Goal: Book appointment/travel/reservation

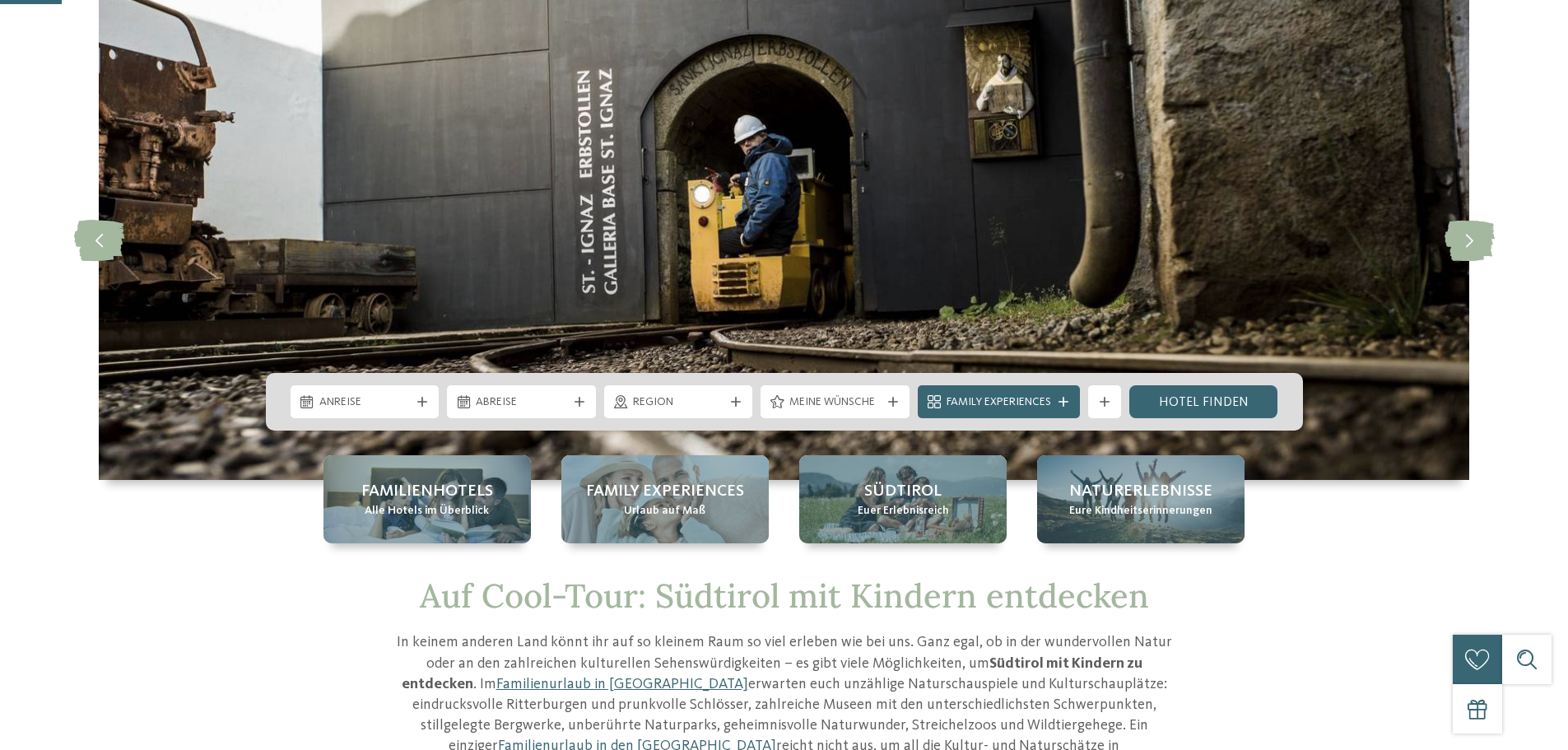
scroll to position [137, 0]
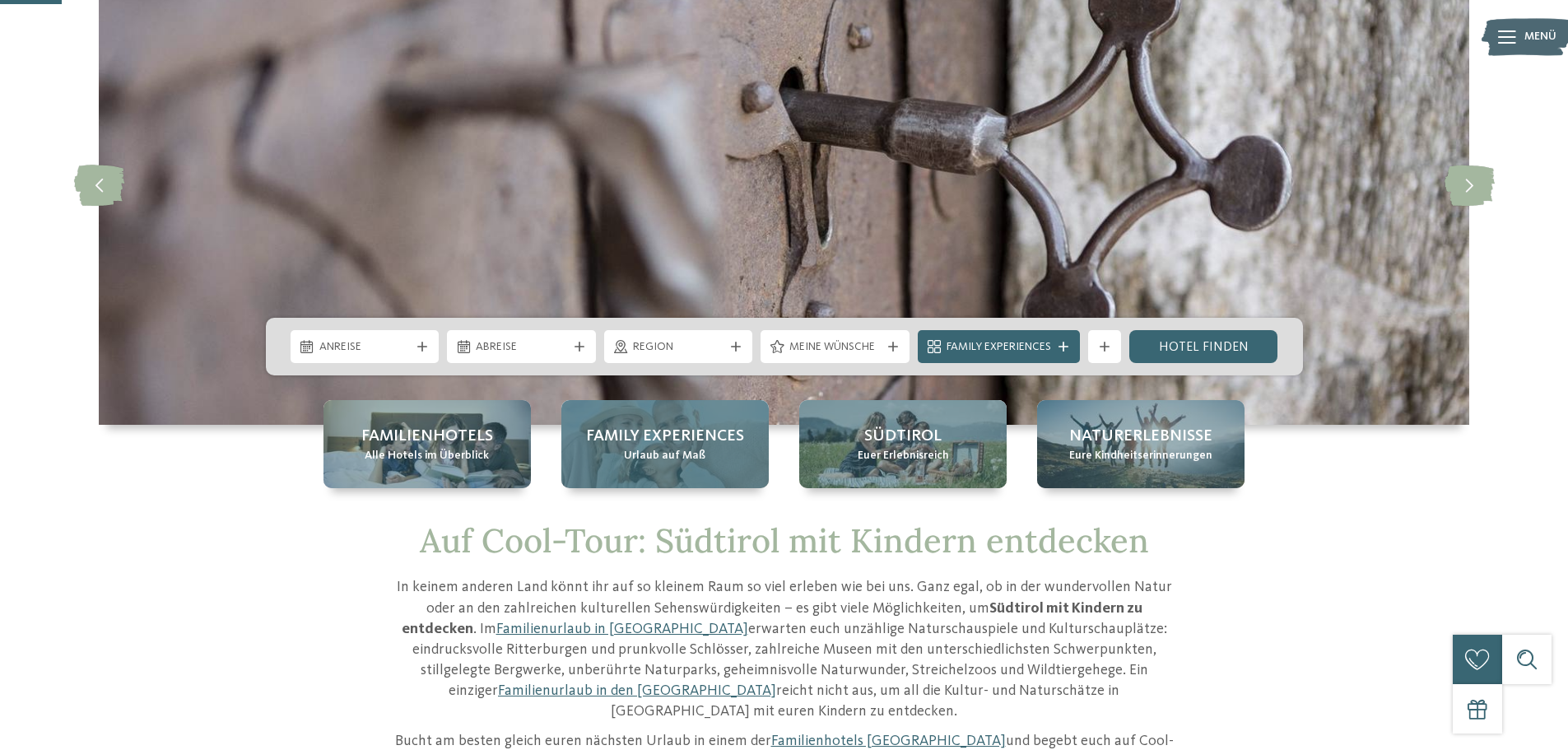
click at [658, 442] on span "Family Experiences" at bounding box center [665, 436] width 158 height 23
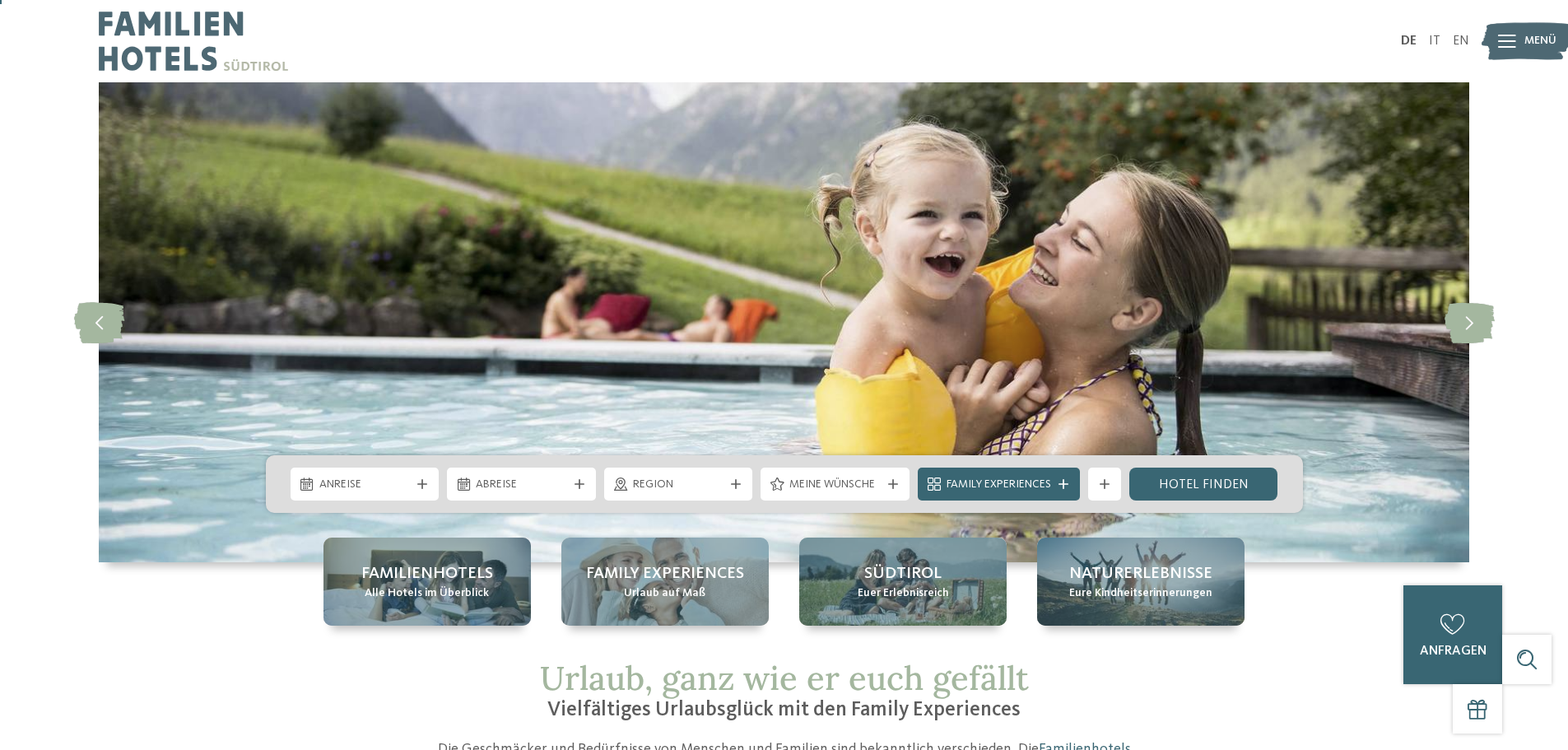
scroll to position [137, 0]
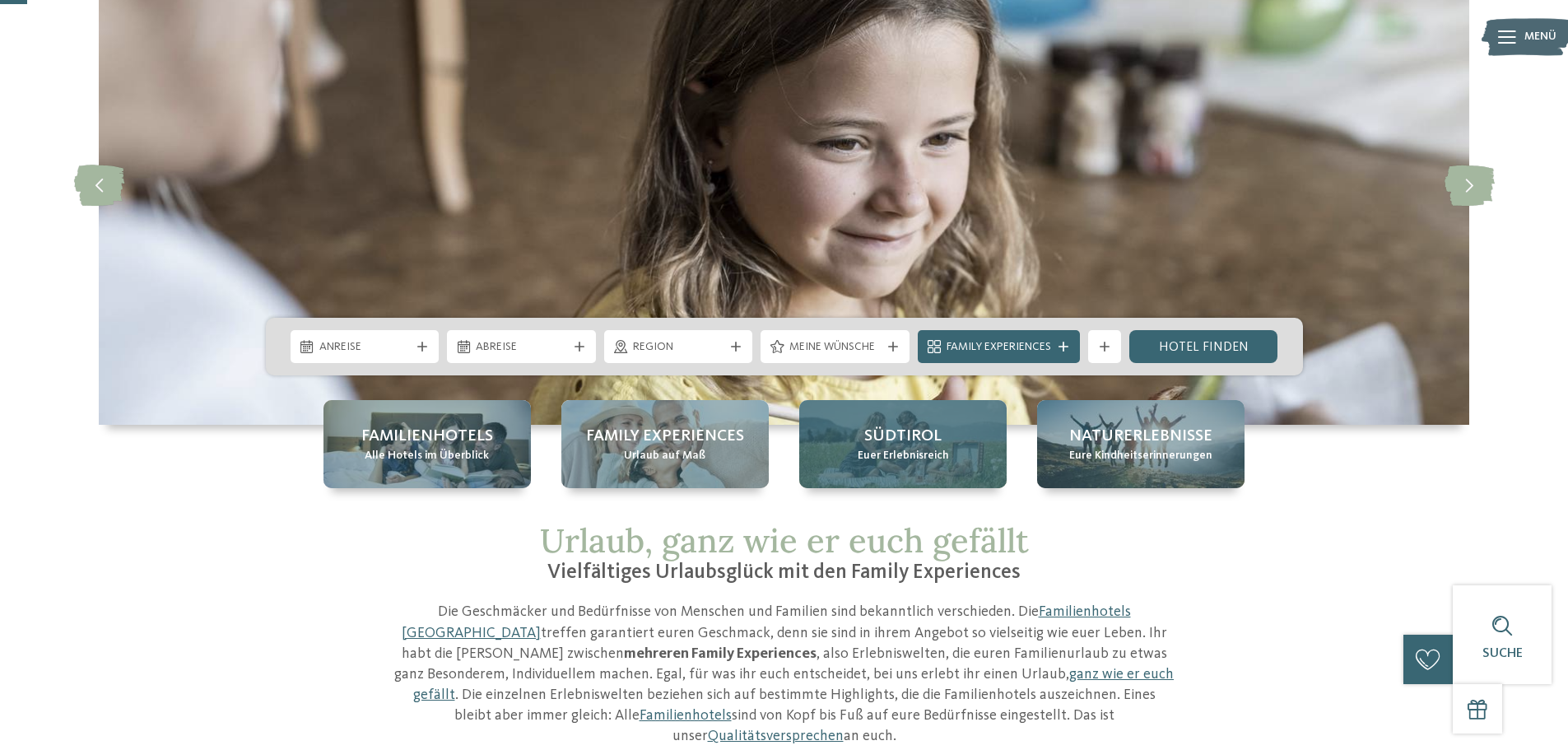
click at [876, 452] on span "Euer Erlebnisreich" at bounding box center [904, 456] width 92 height 16
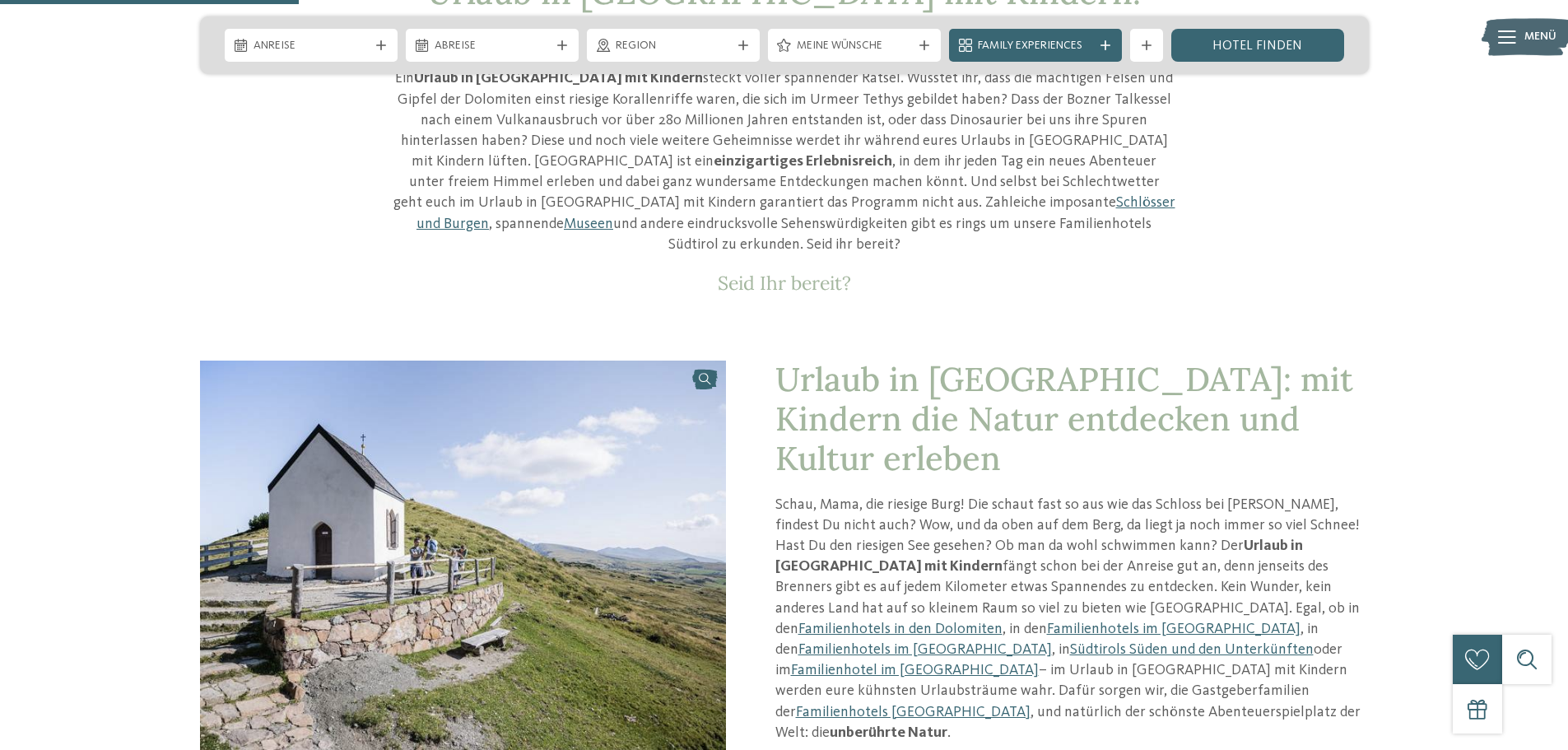
scroll to position [823, 0]
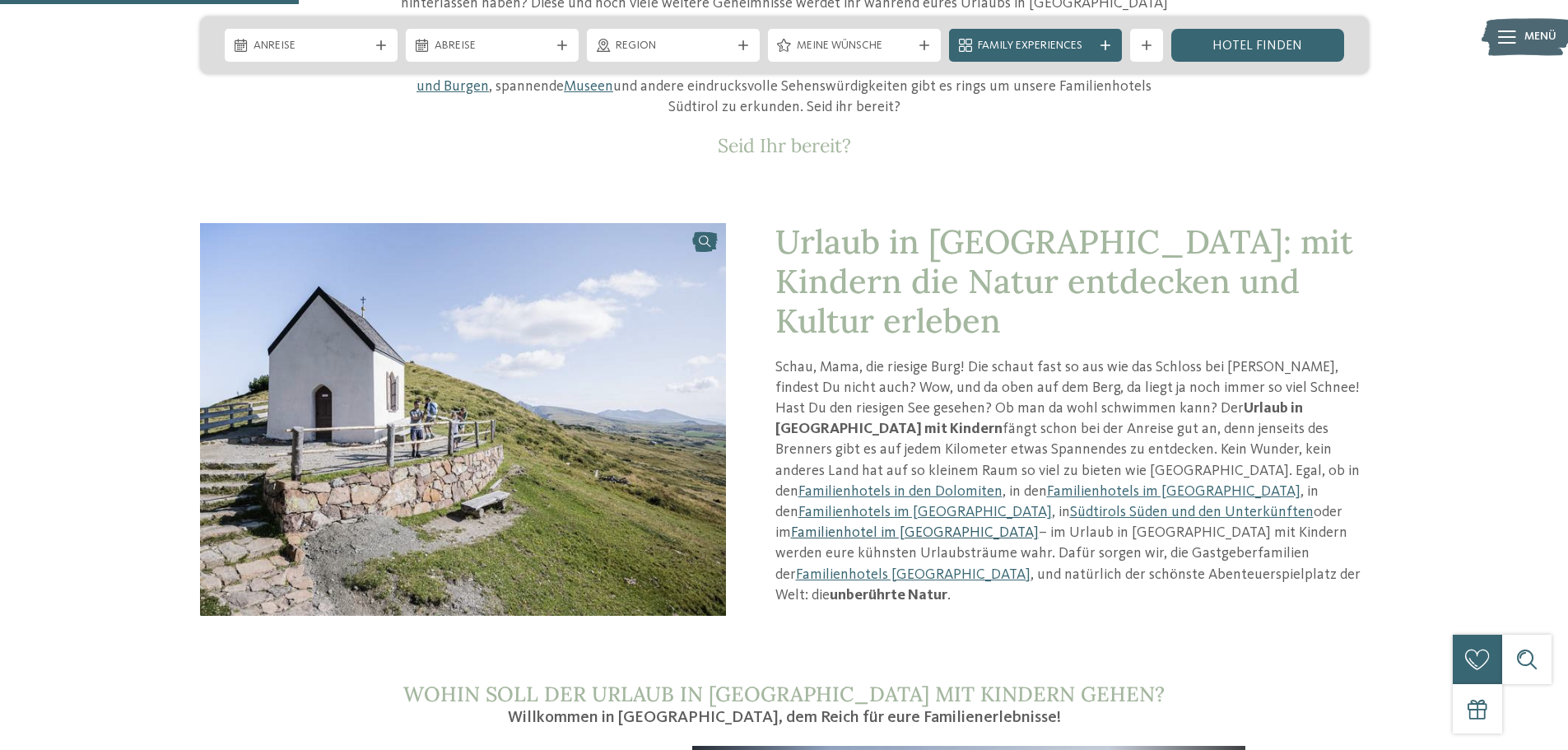
click at [913, 525] on link "Familienhotel im Vinschgau" at bounding box center [915, 532] width 248 height 14
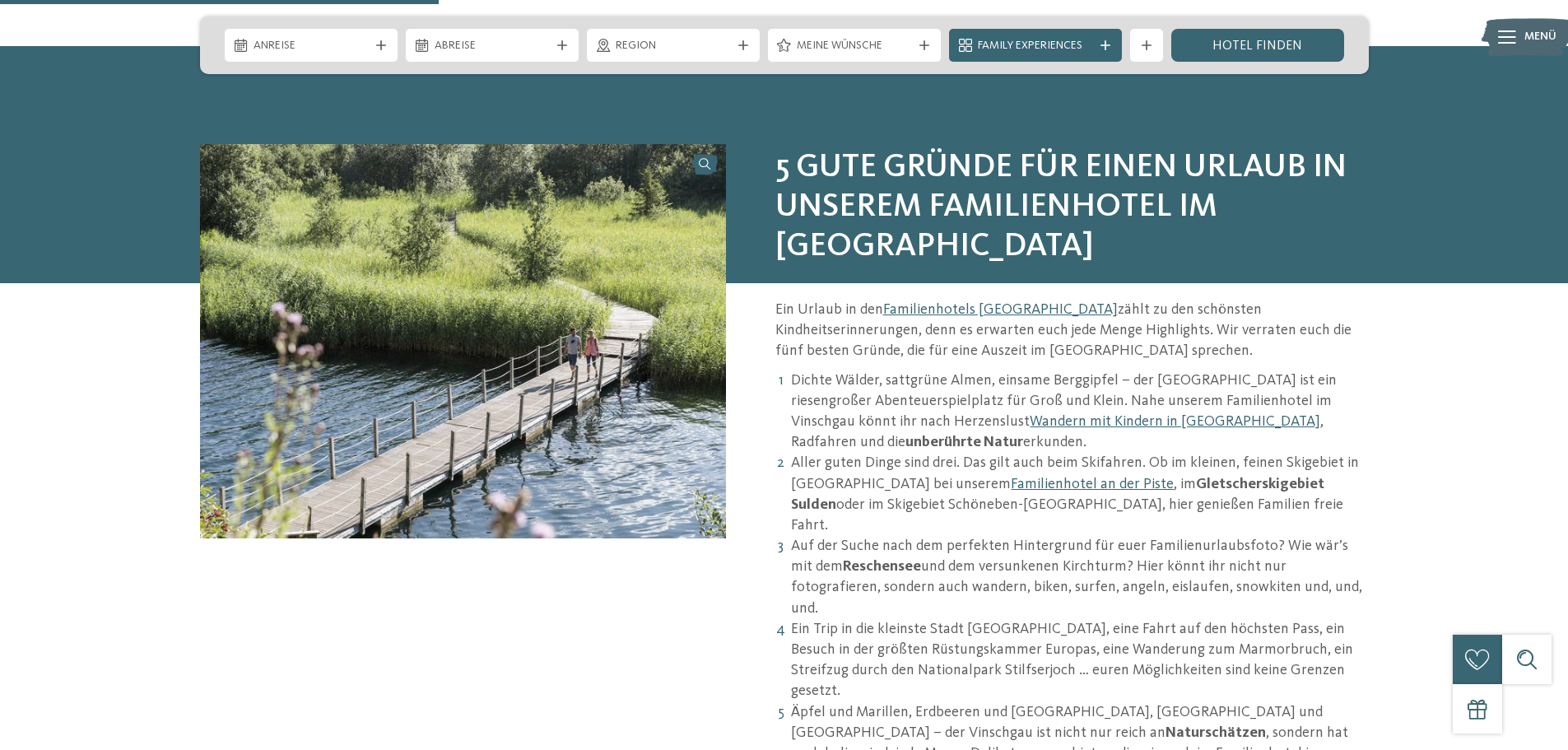
scroll to position [823, 0]
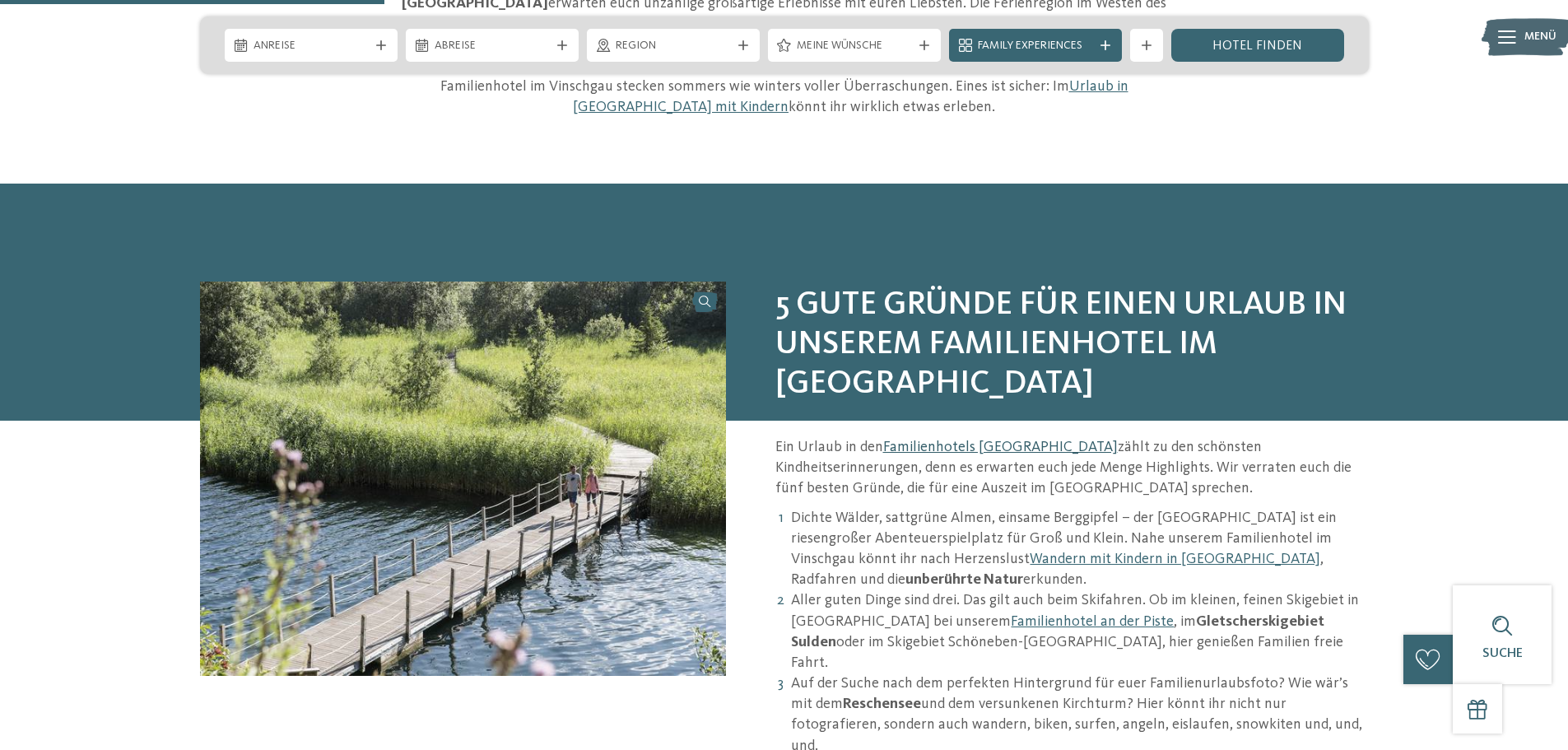
click at [1005, 439] on link "Familienhotels [GEOGRAPHIC_DATA]" at bounding box center [1000, 446] width 235 height 14
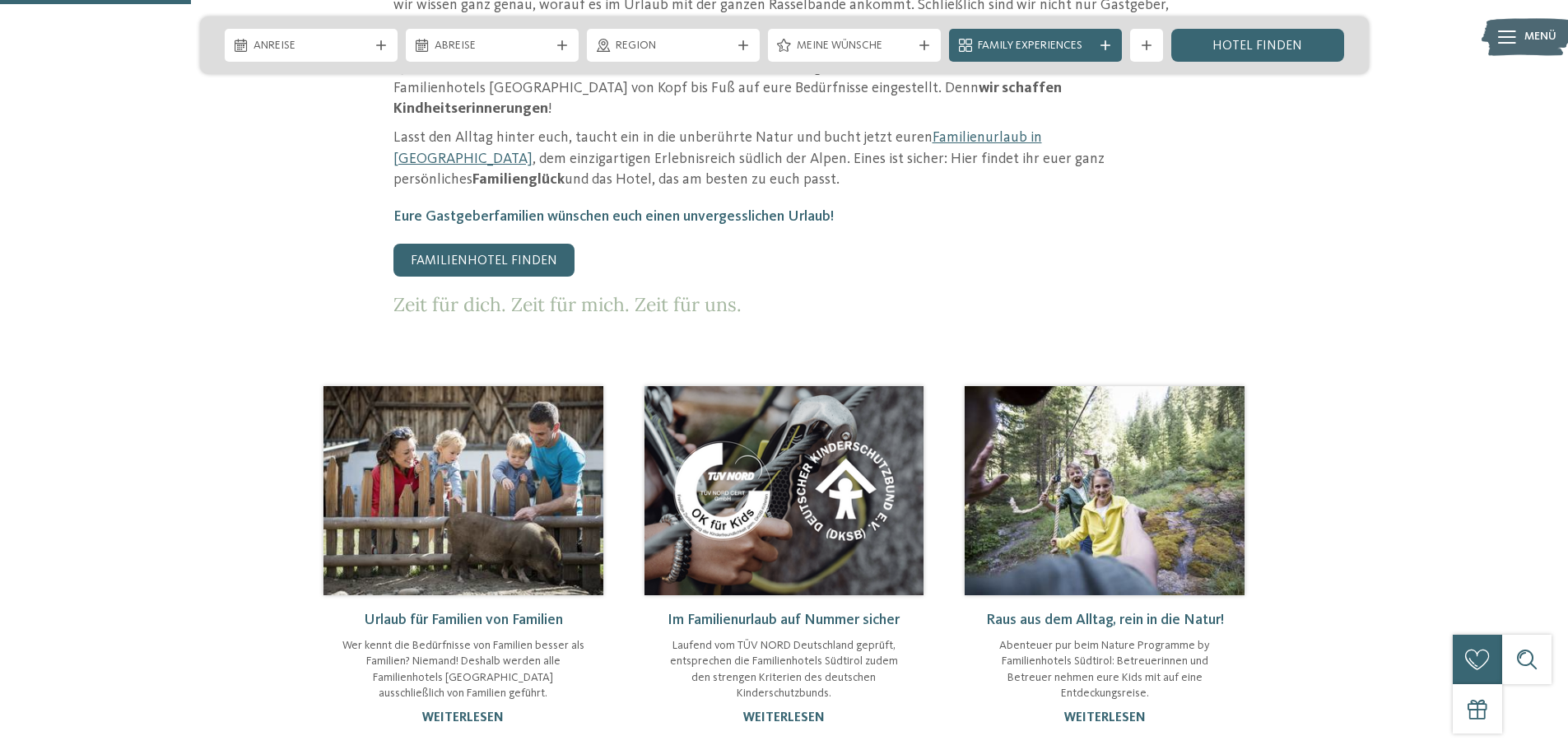
scroll to position [960, 0]
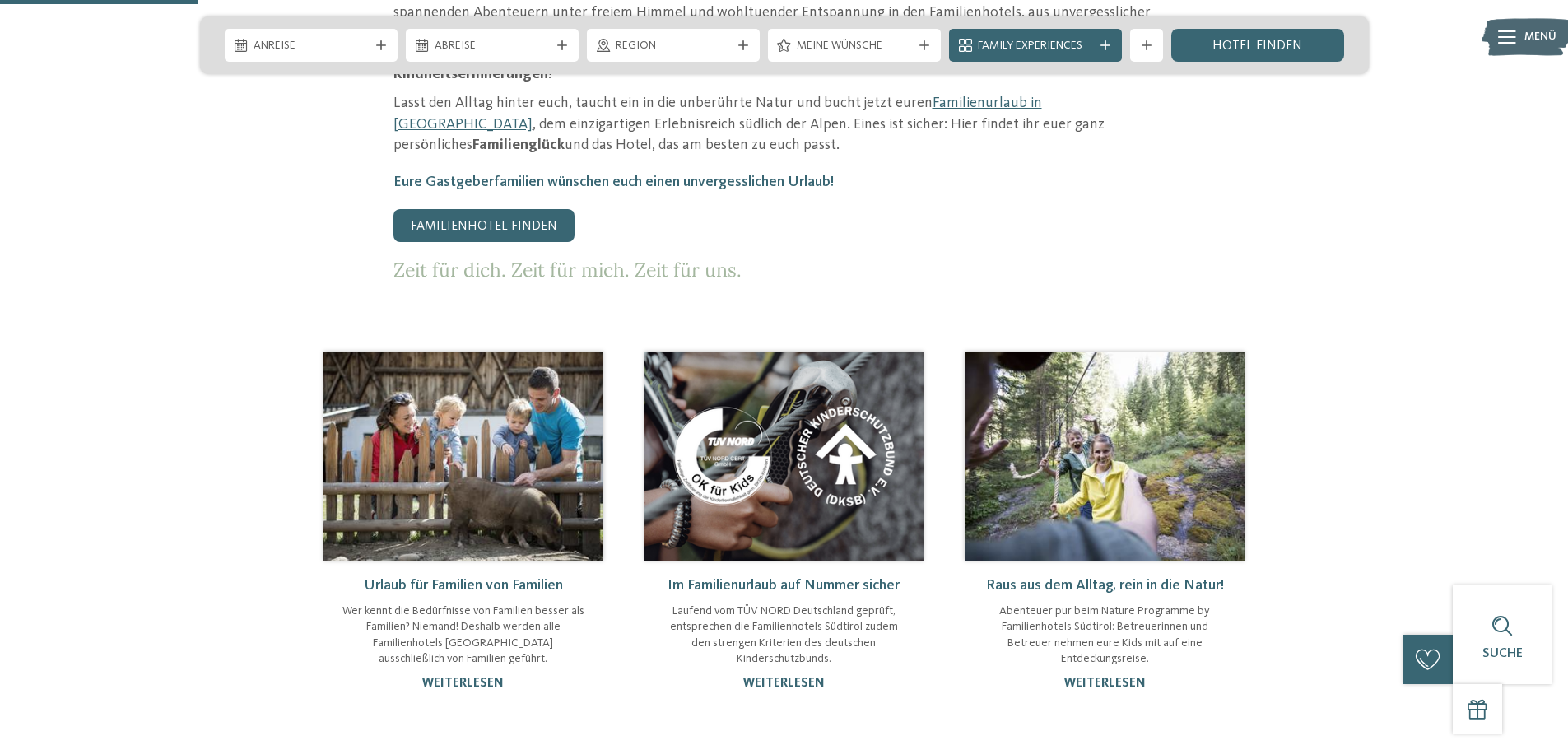
click at [1140, 411] on img at bounding box center [1105, 456] width 280 height 209
click at [1083, 677] on link "weiterlesen" at bounding box center [1106, 684] width 81 height 14
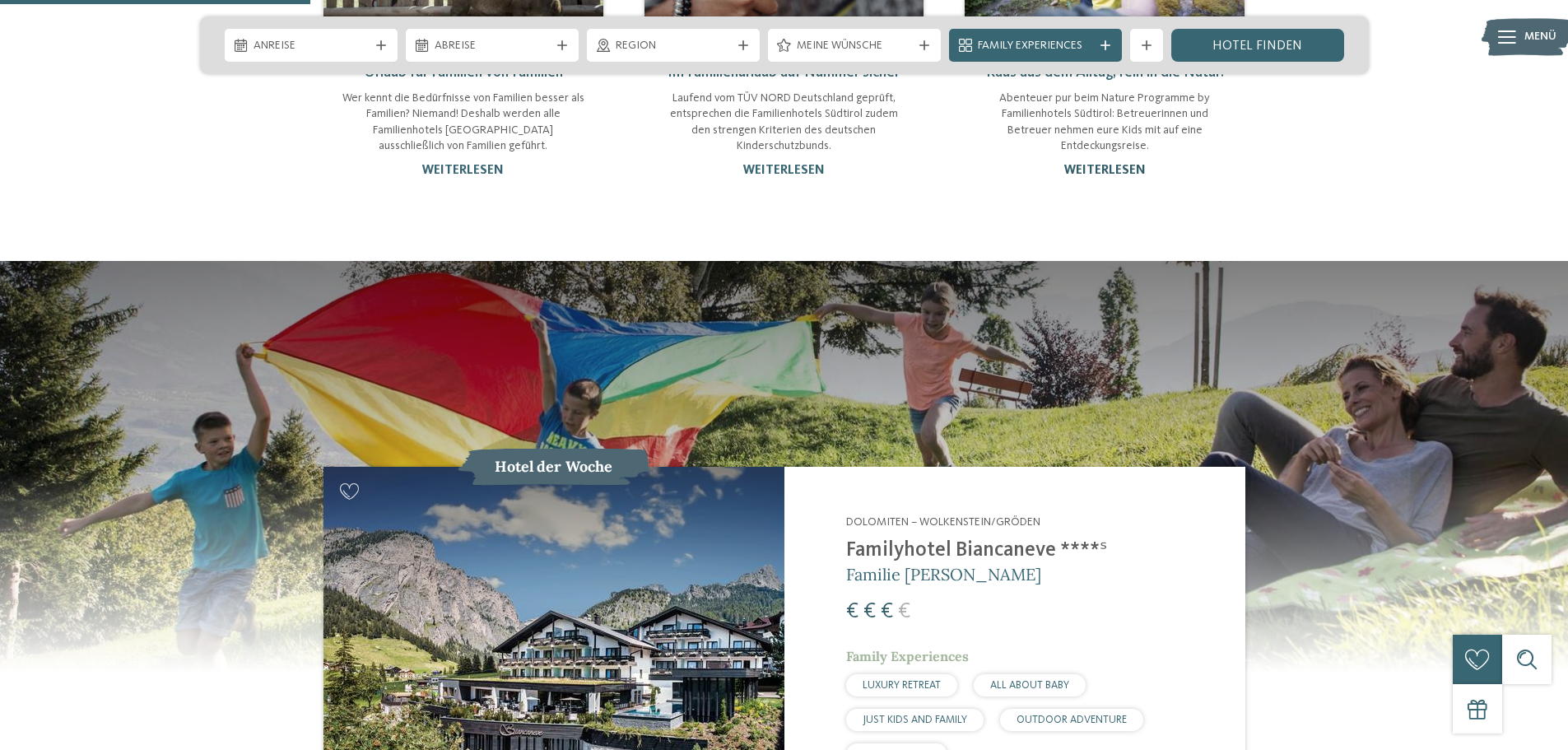
scroll to position [1509, 0]
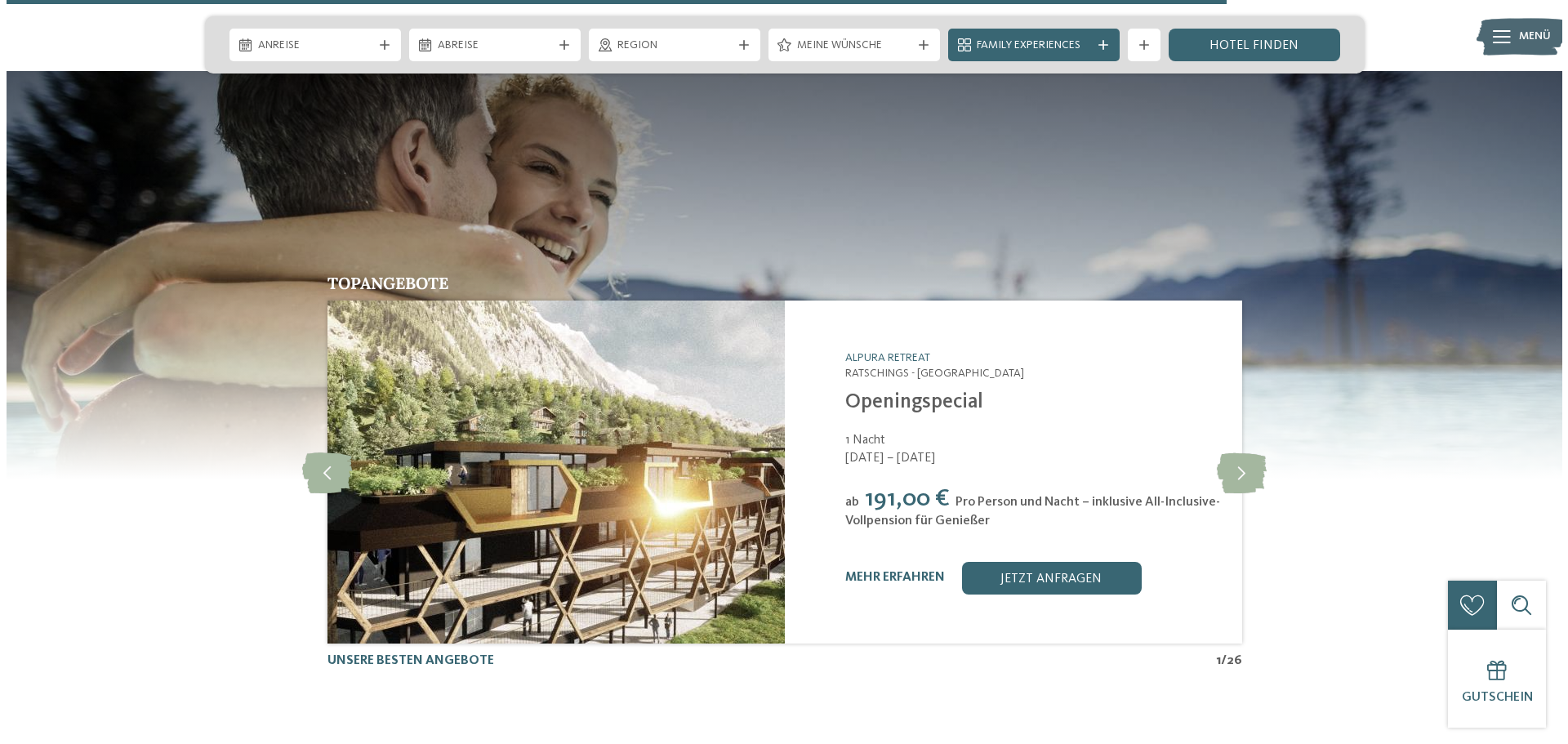
scroll to position [2858, 0]
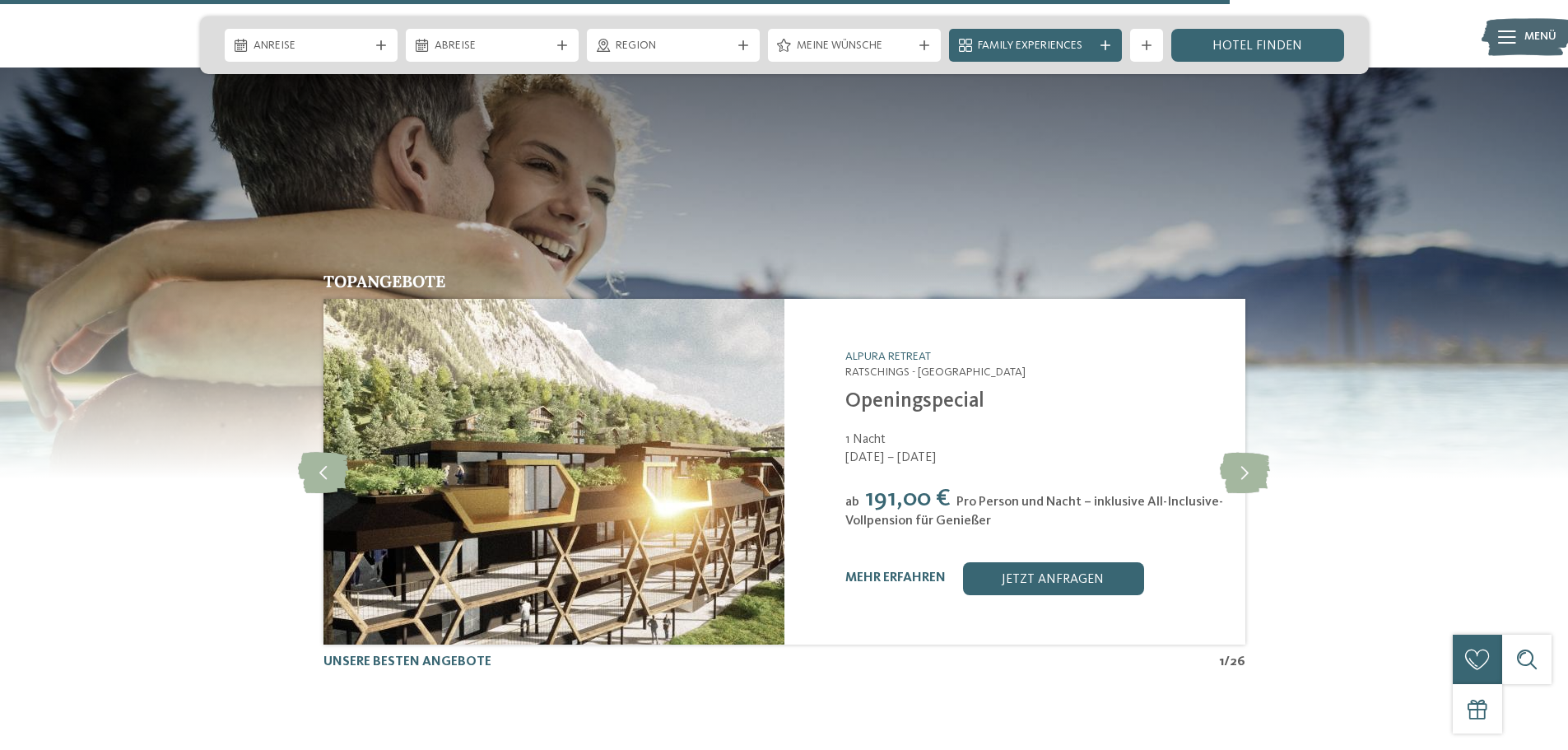
click at [591, 529] on img at bounding box center [552, 472] width 461 height 346
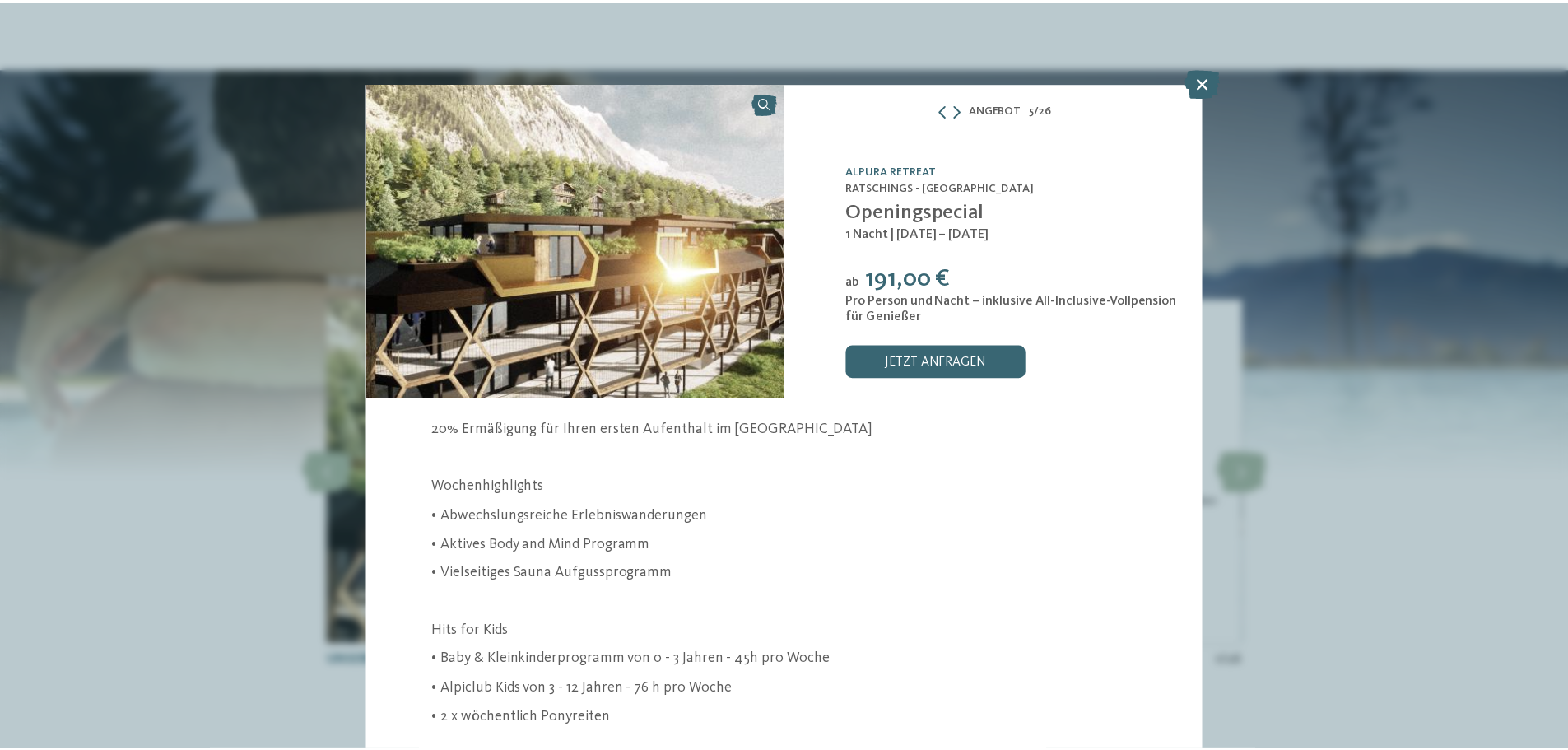
scroll to position [17, 0]
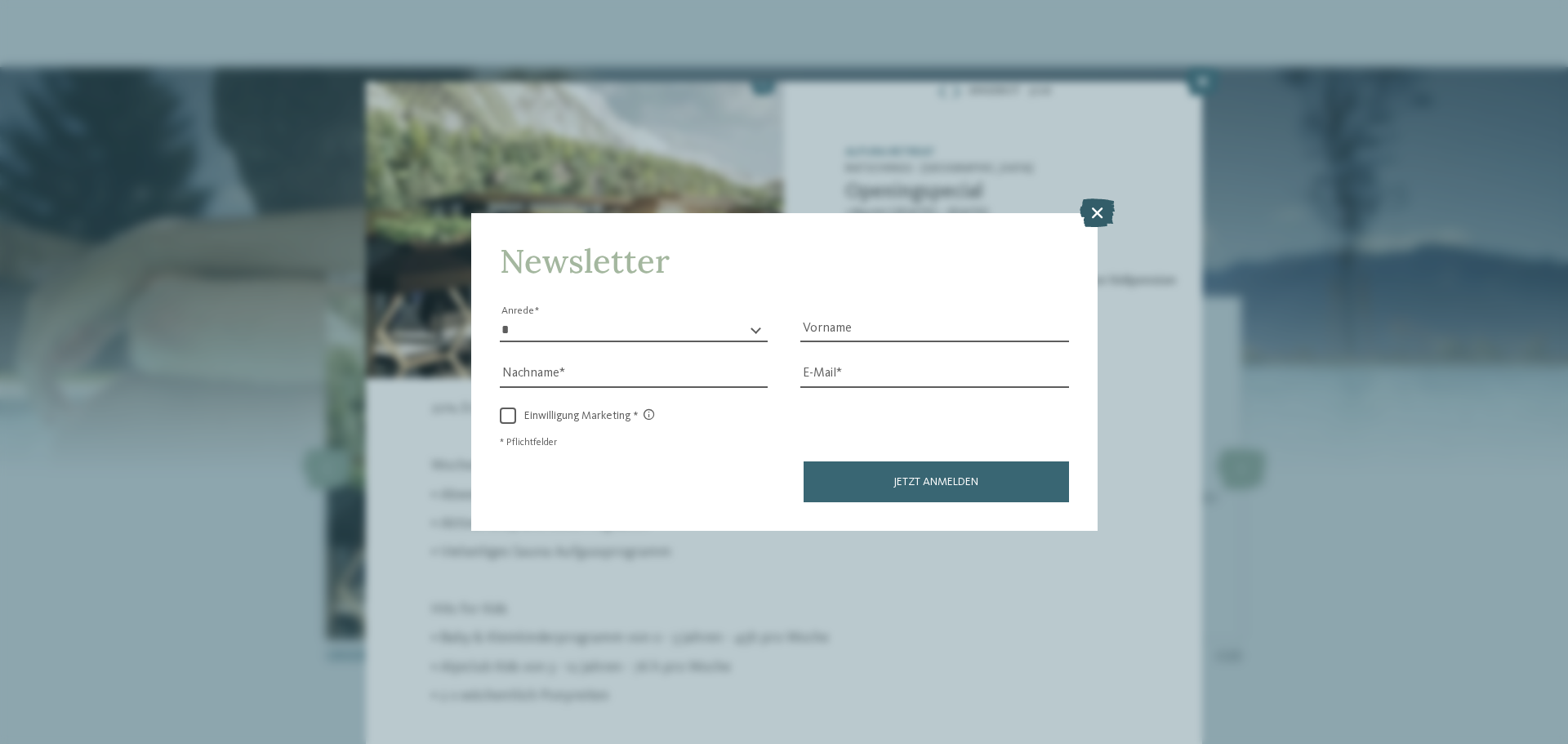
click at [1103, 208] on icon at bounding box center [1098, 213] width 35 height 29
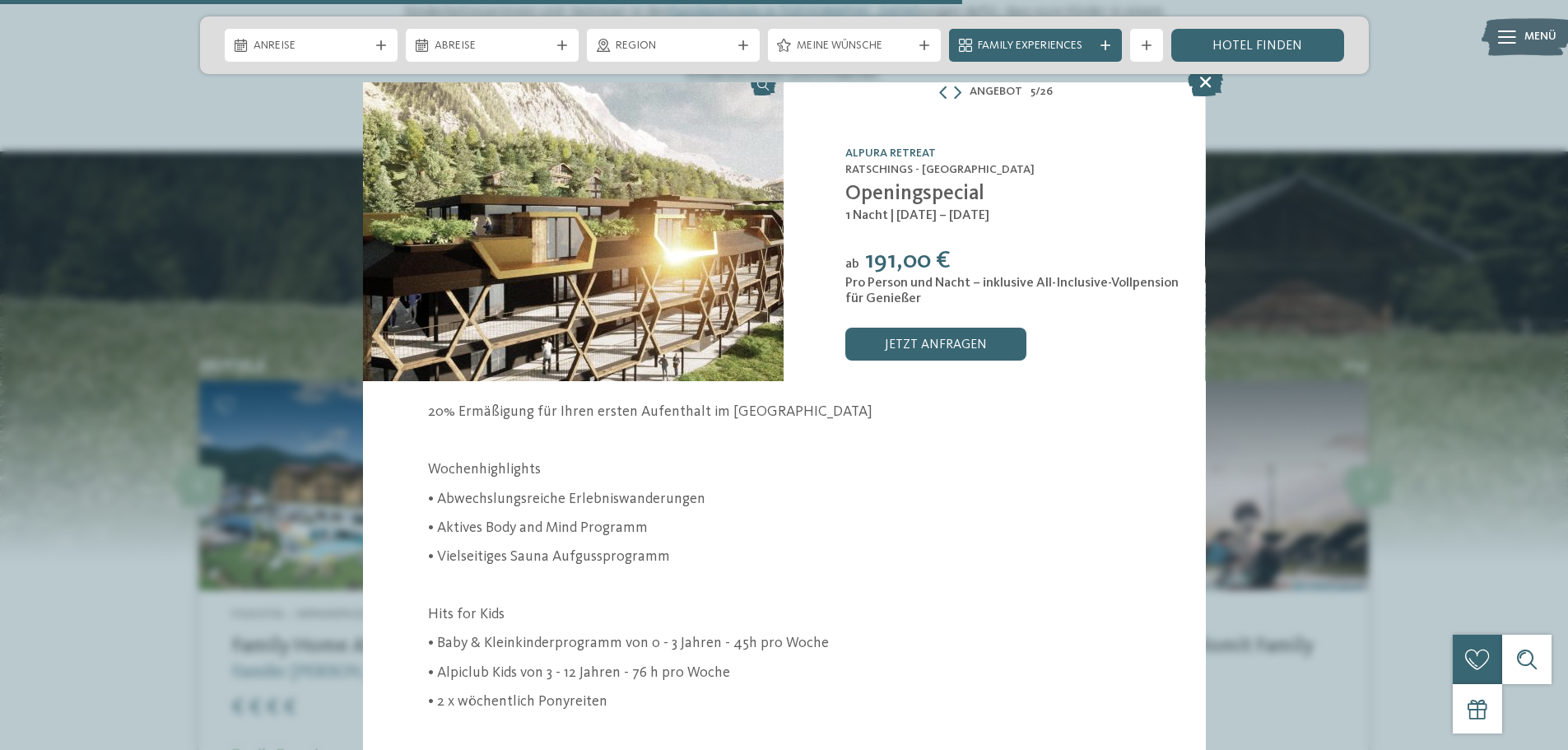
scroll to position [1889, 0]
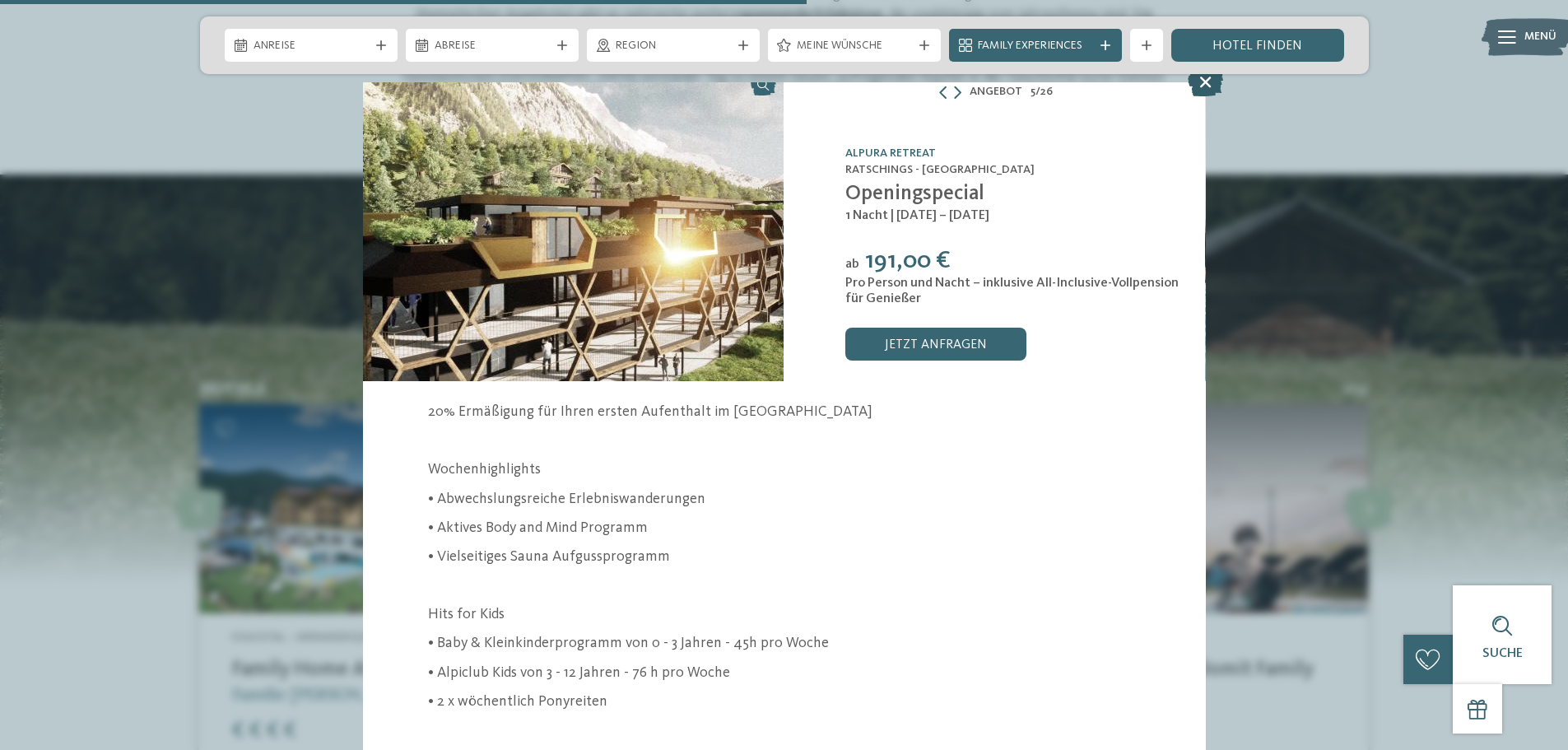
click at [1205, 75] on icon at bounding box center [1206, 82] width 36 height 29
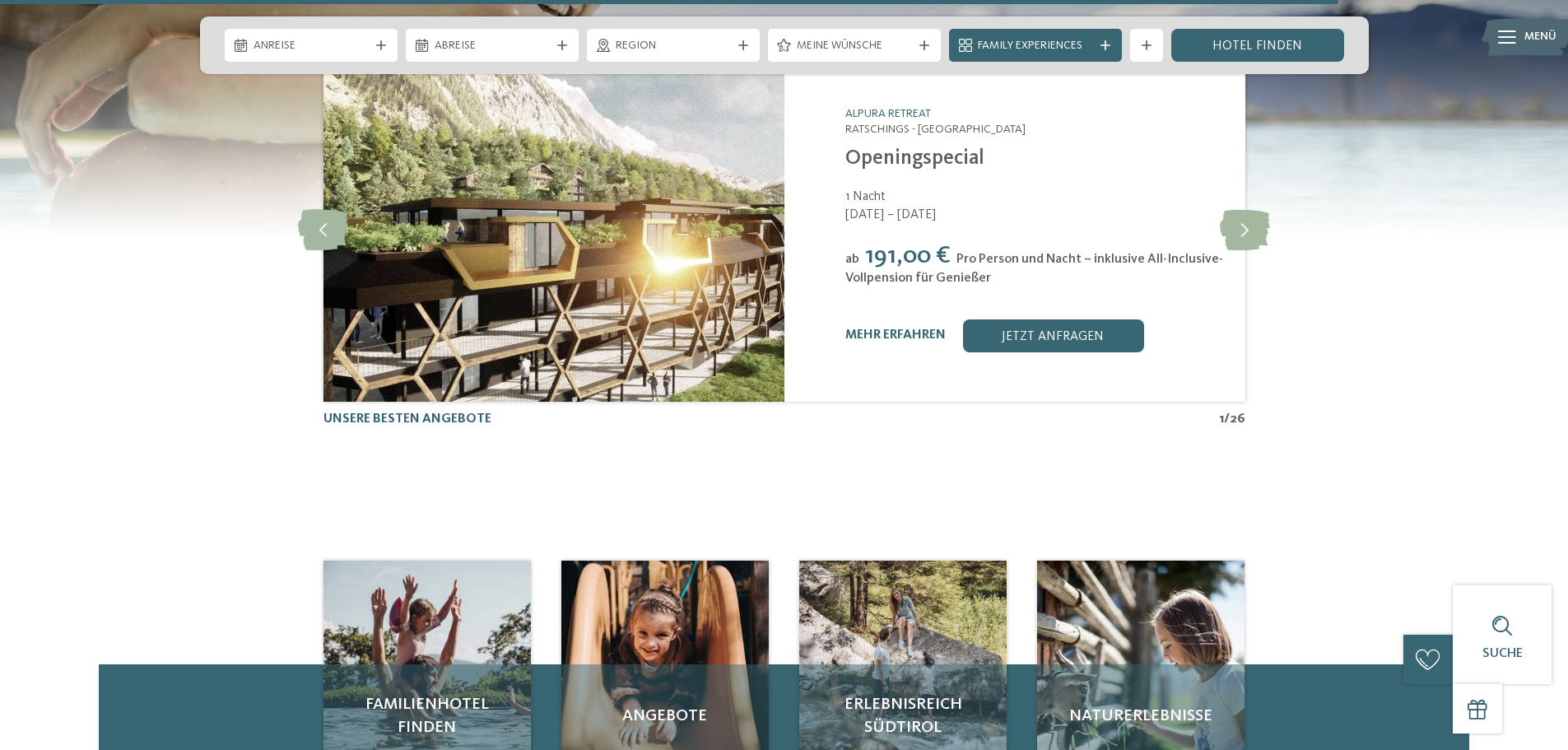
scroll to position [3399, 0]
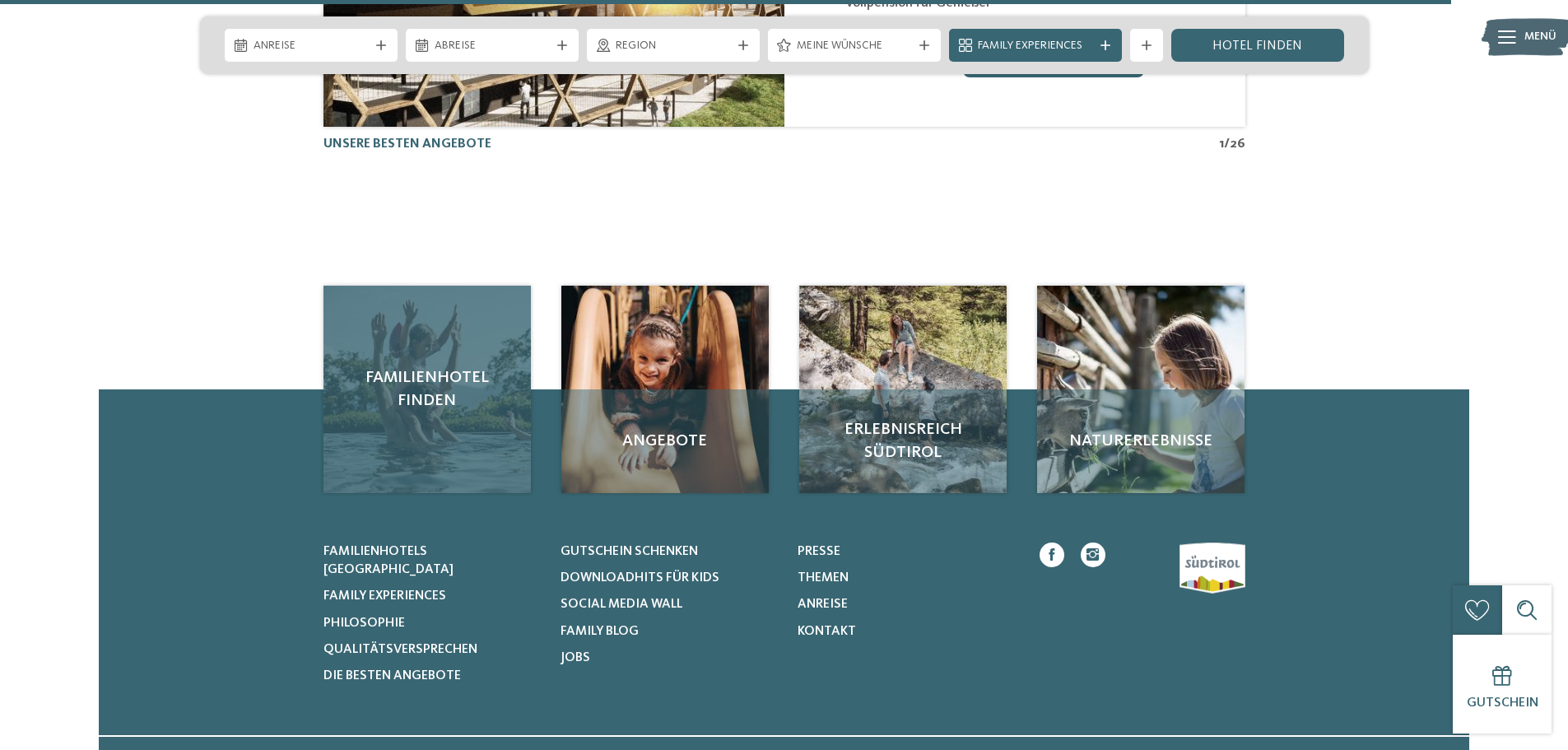
click at [456, 396] on div "Familienhotel finden" at bounding box center [427, 389] width 208 height 208
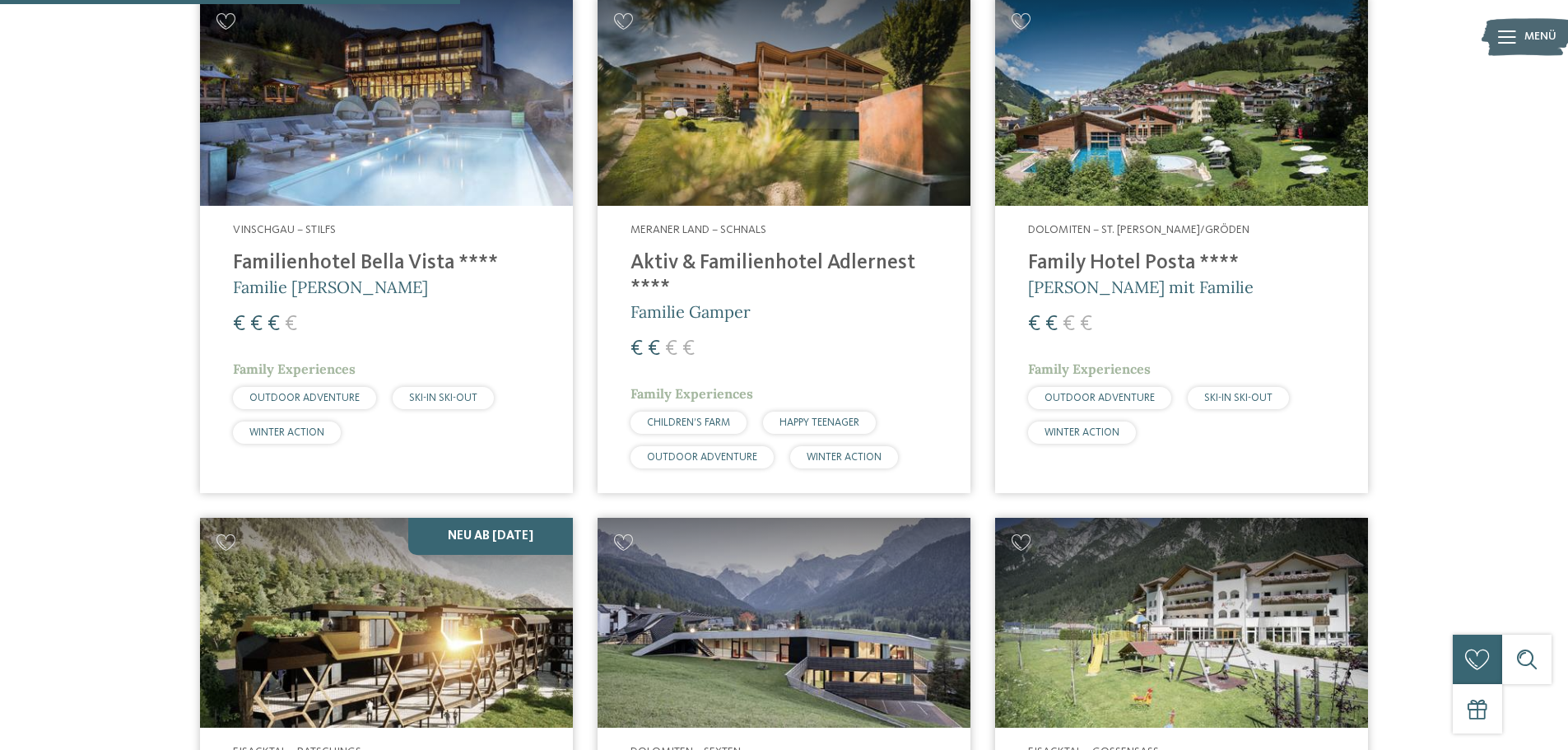
scroll to position [1509, 0]
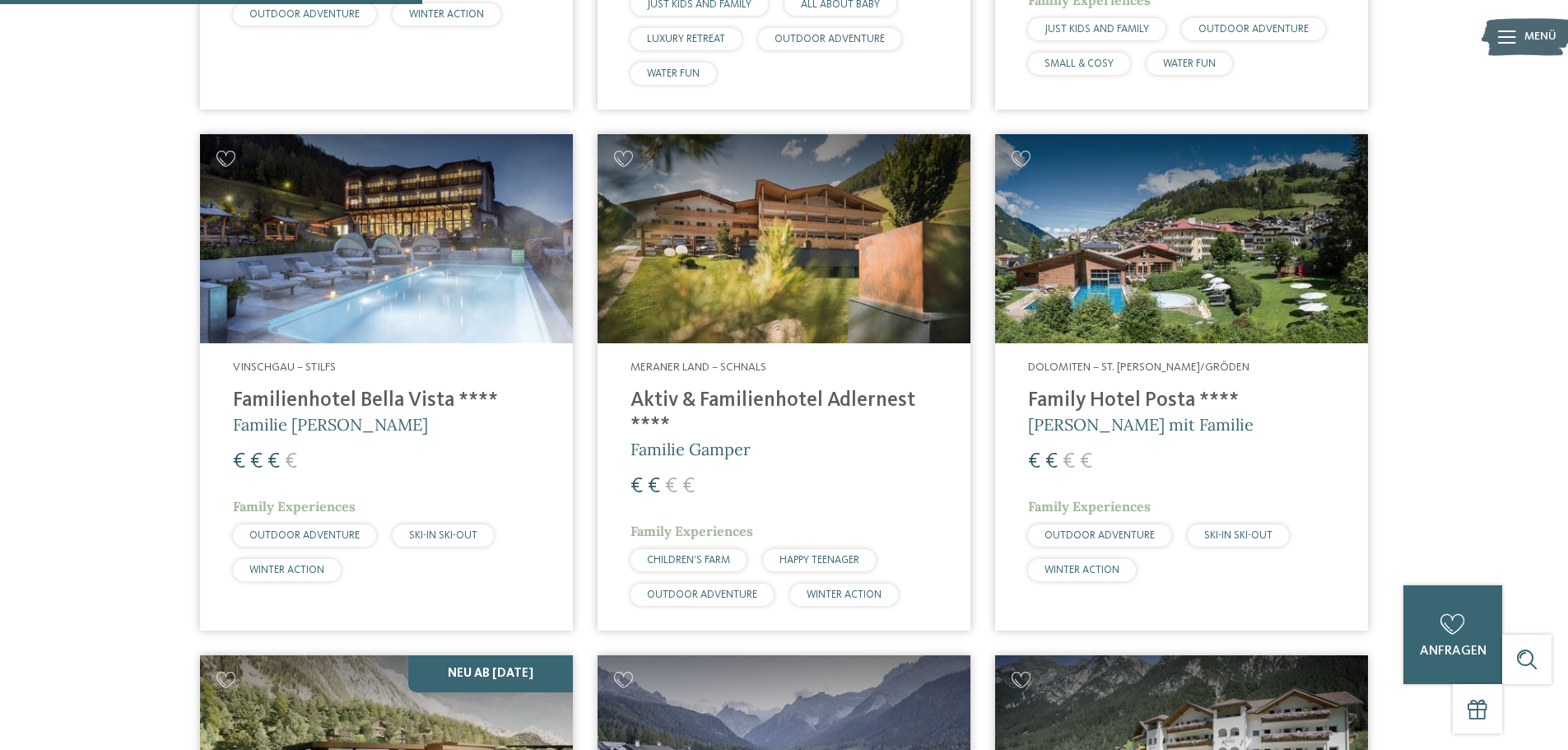
click at [400, 233] on img at bounding box center [387, 238] width 373 height 210
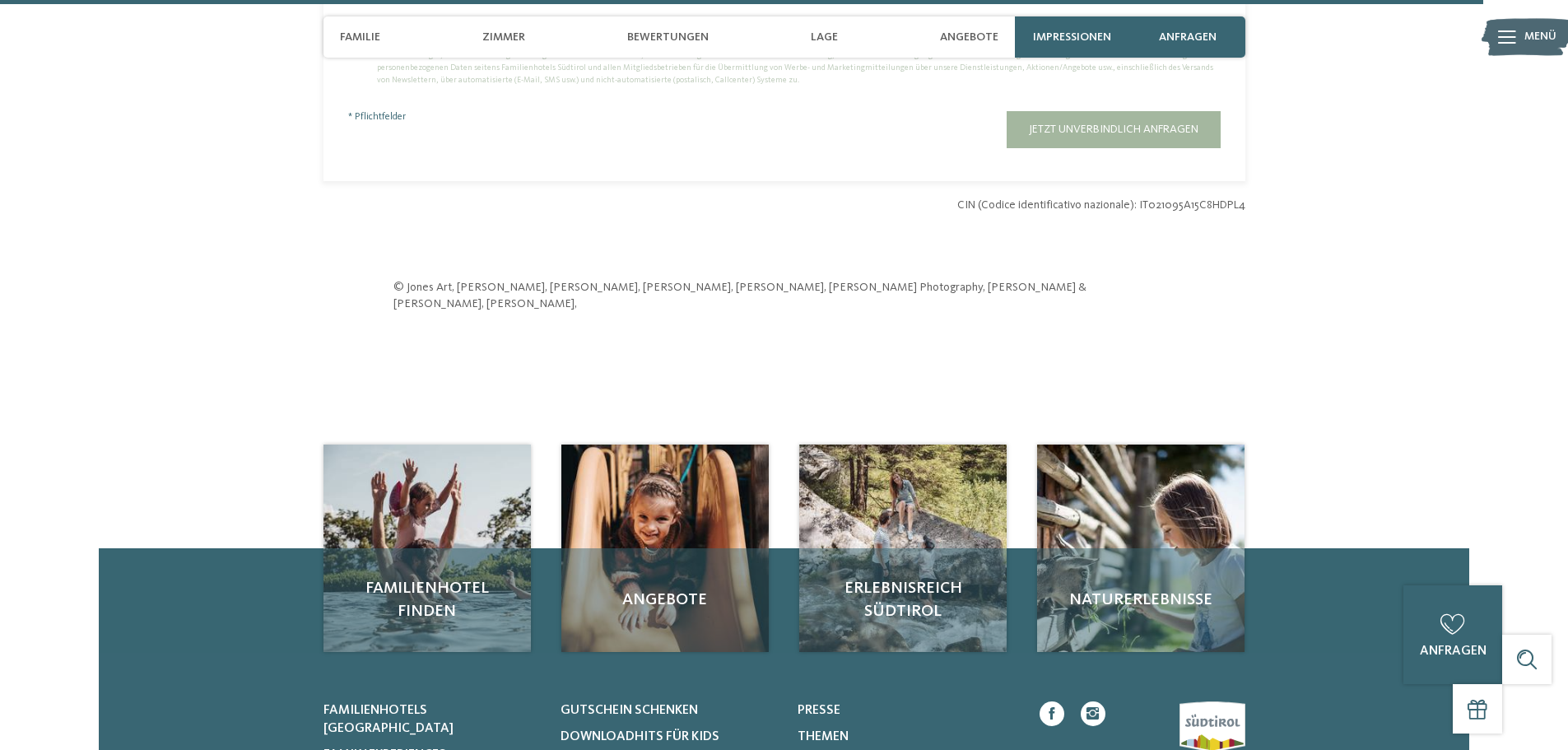
scroll to position [4802, 0]
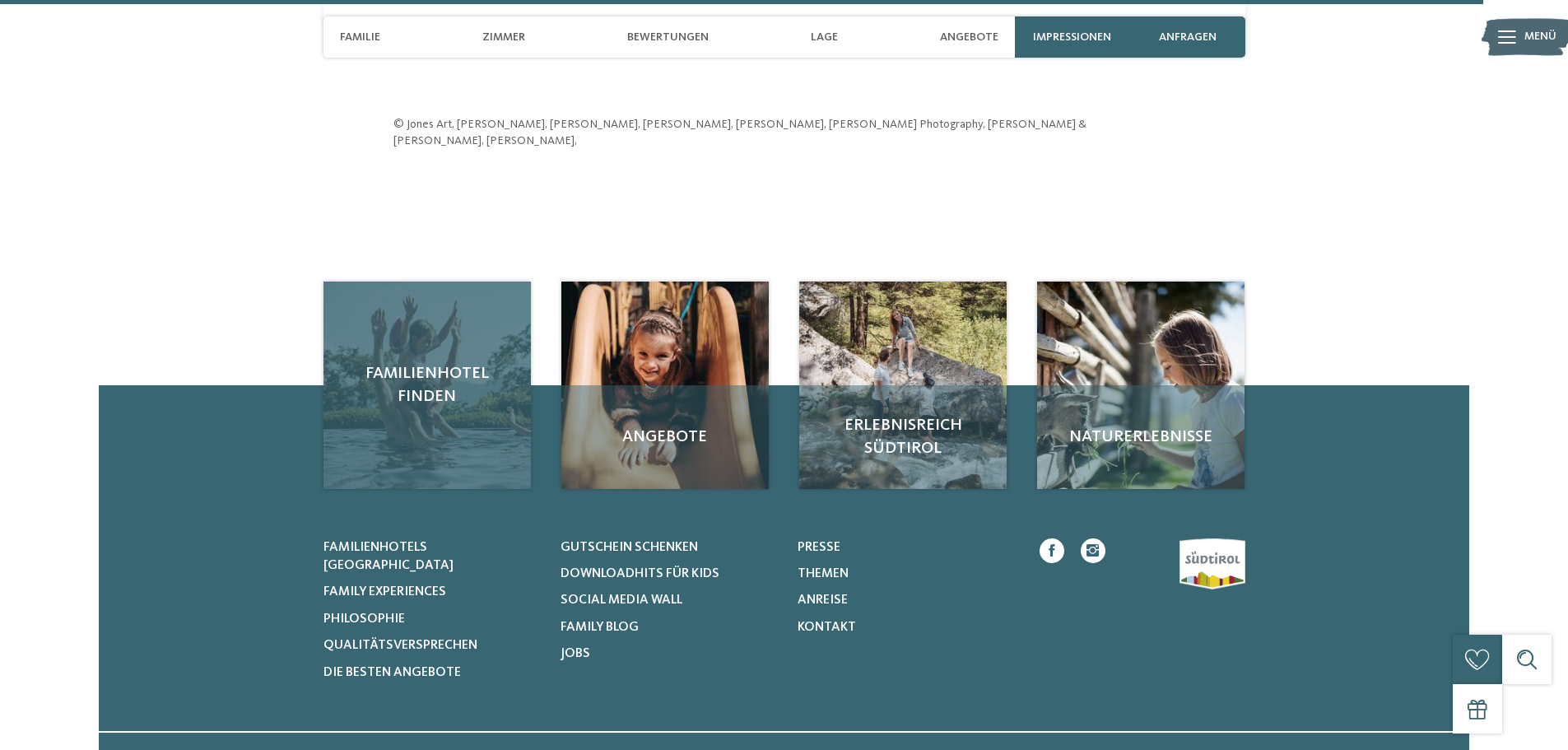
click at [400, 404] on div "Familienhotel finden" at bounding box center [427, 385] width 208 height 208
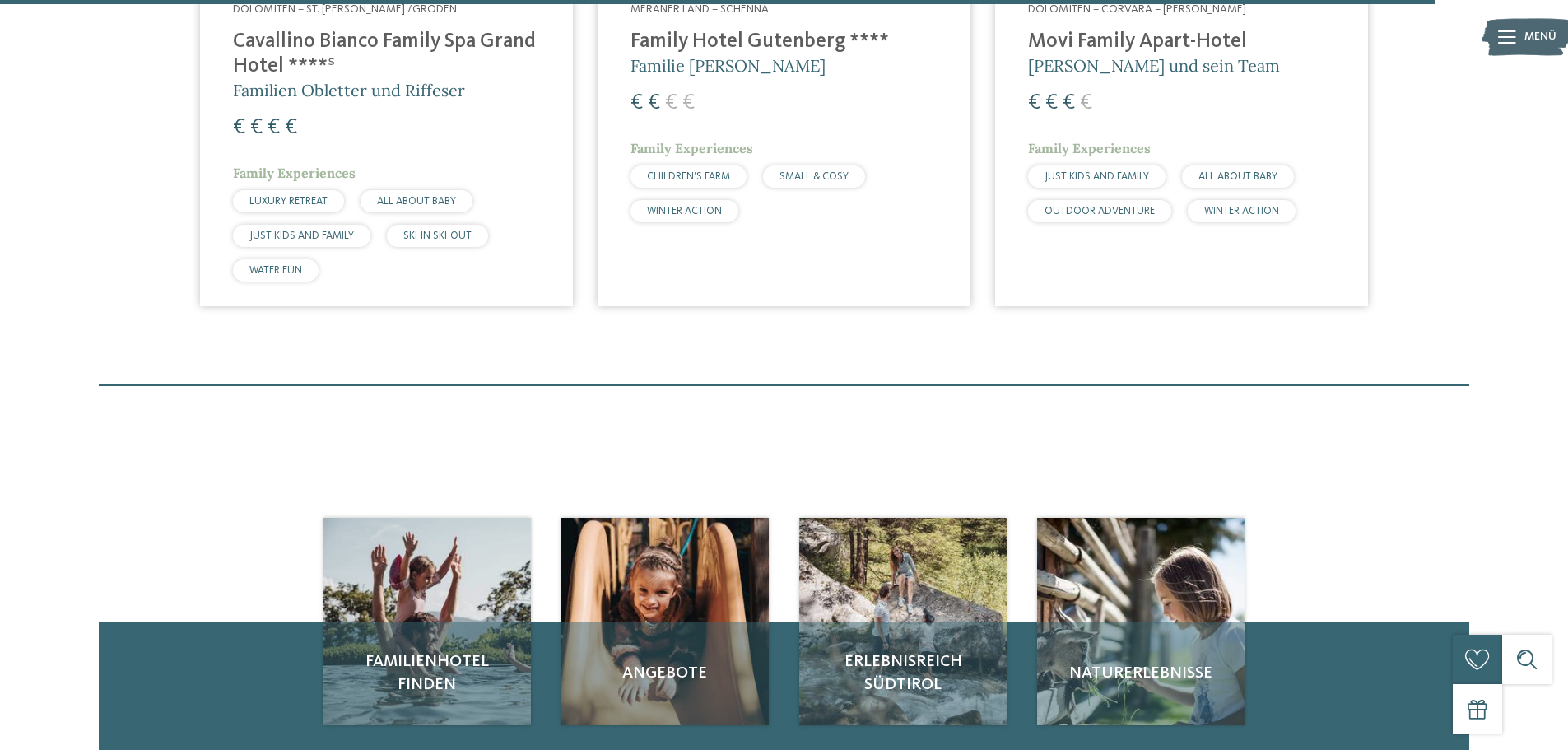
scroll to position [5077, 0]
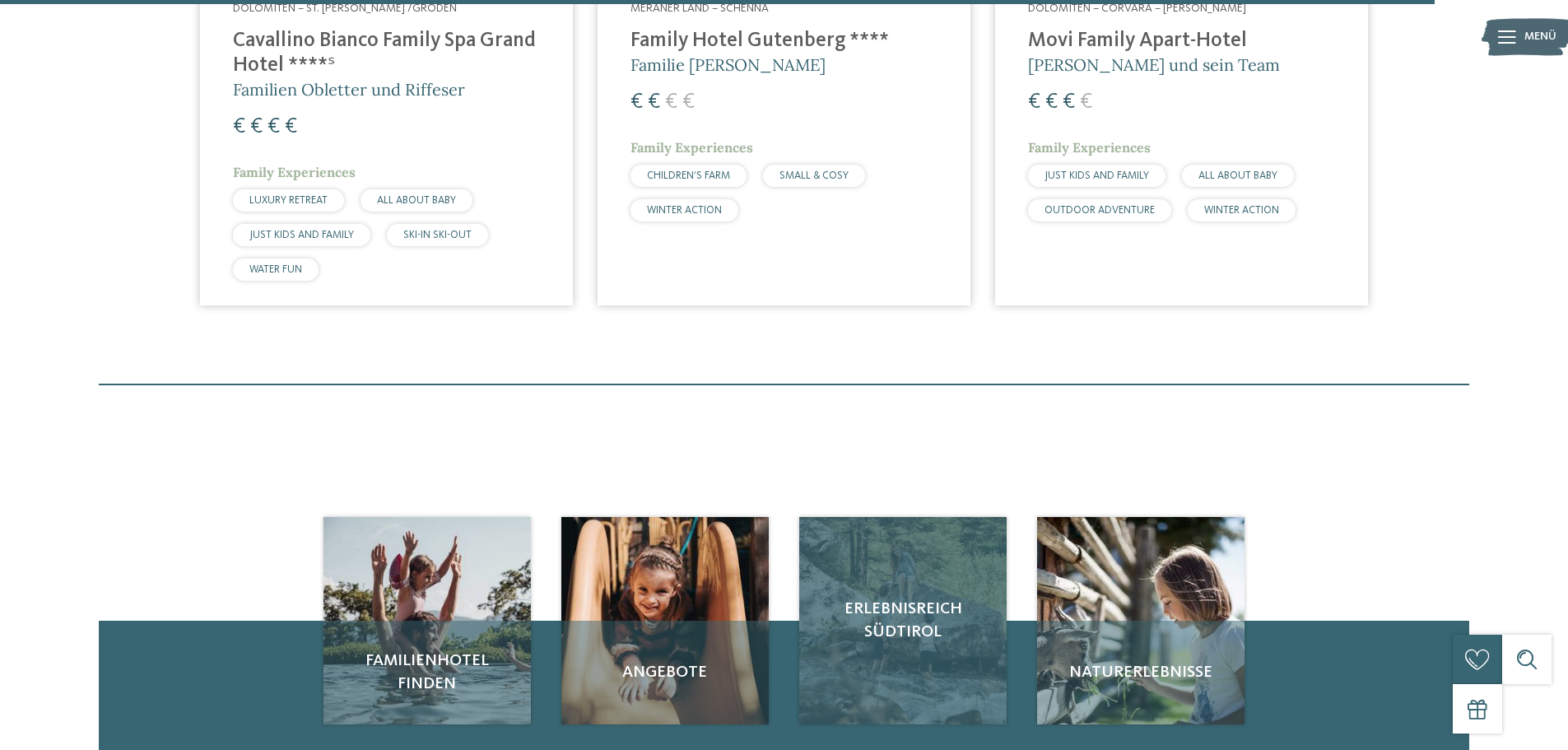
click at [904, 607] on div "Erlebnisreich Südtirol" at bounding box center [903, 620] width 208 height 208
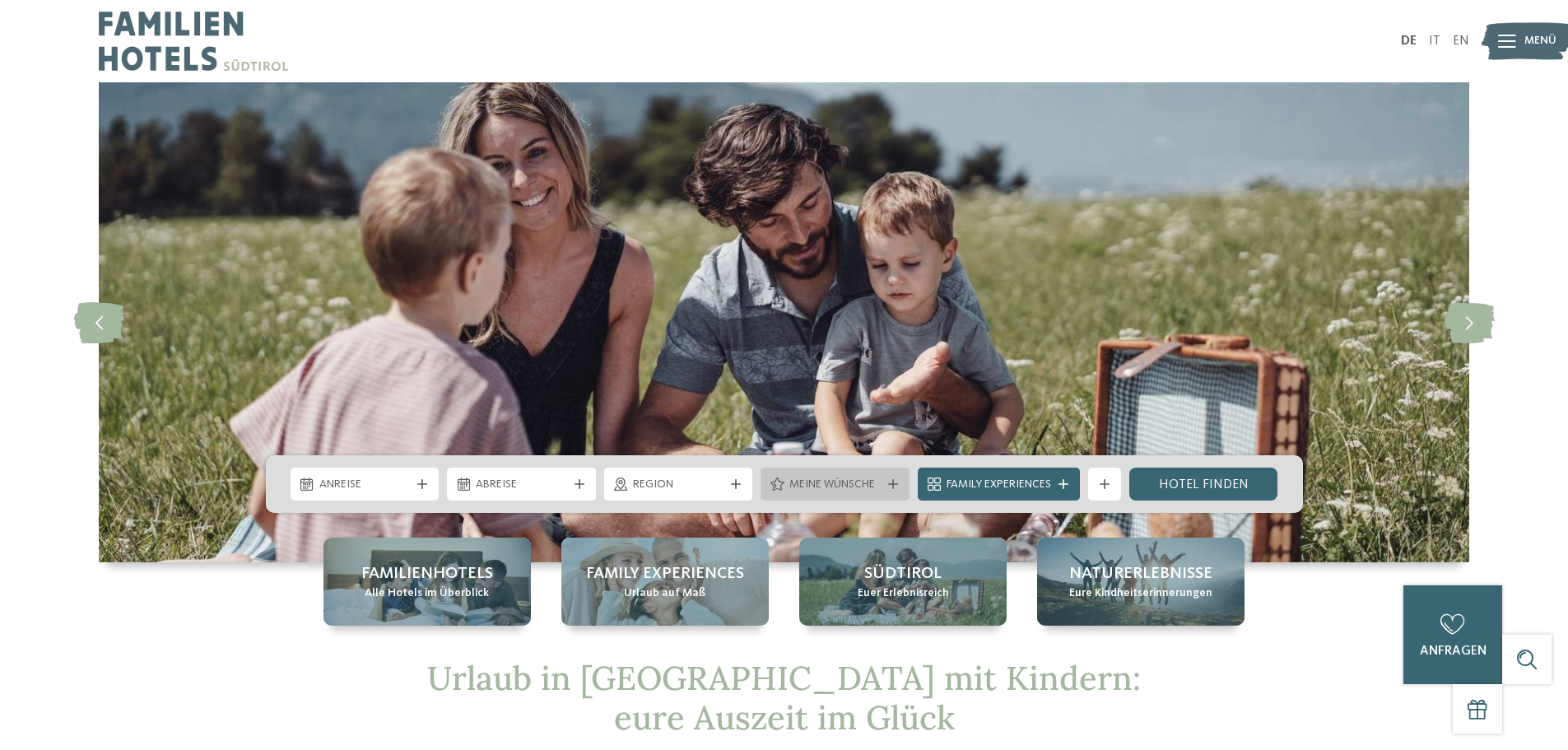
click at [898, 480] on div at bounding box center [893, 484] width 16 height 10
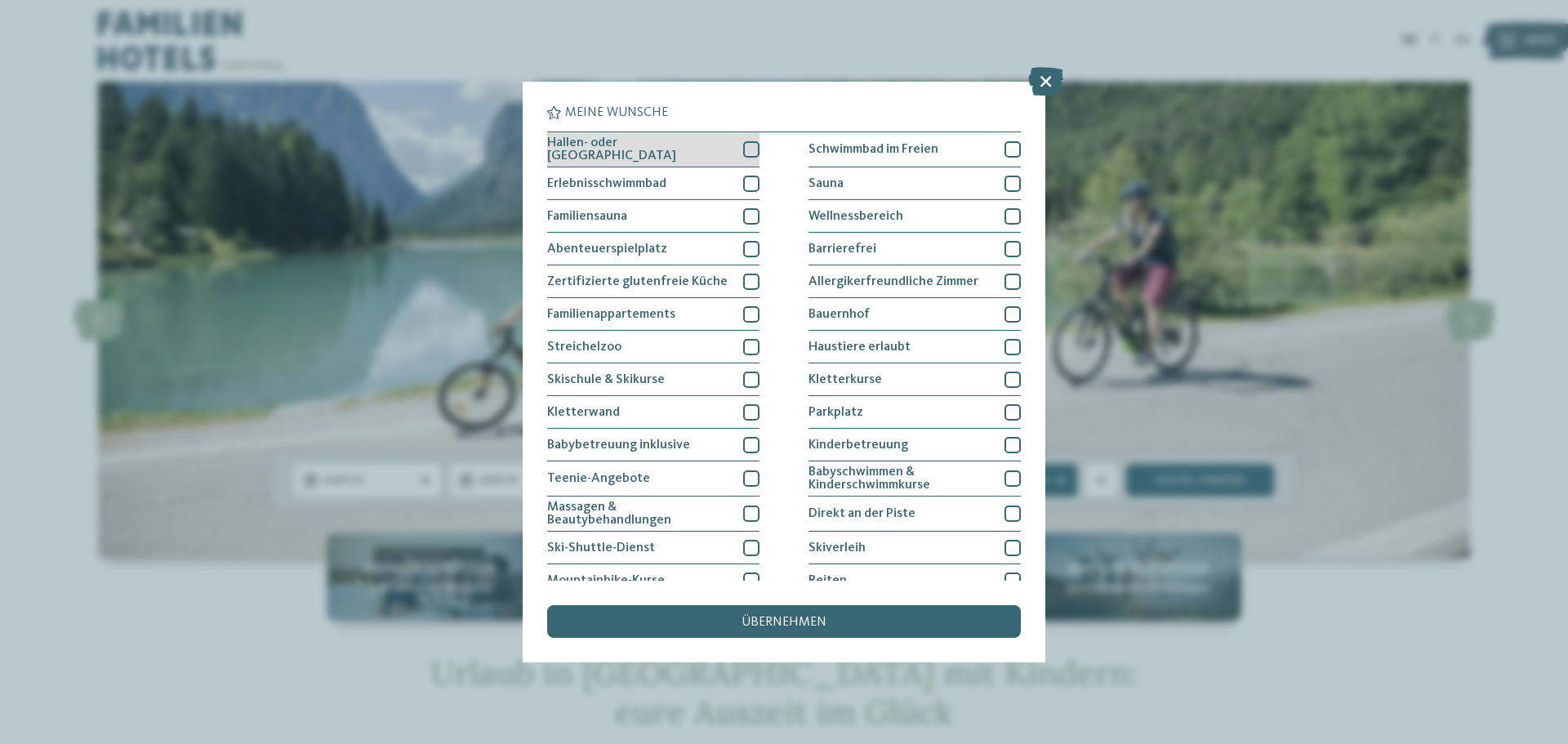
click at [745, 150] on div at bounding box center [751, 149] width 16 height 16
click at [748, 185] on div at bounding box center [751, 183] width 16 height 16
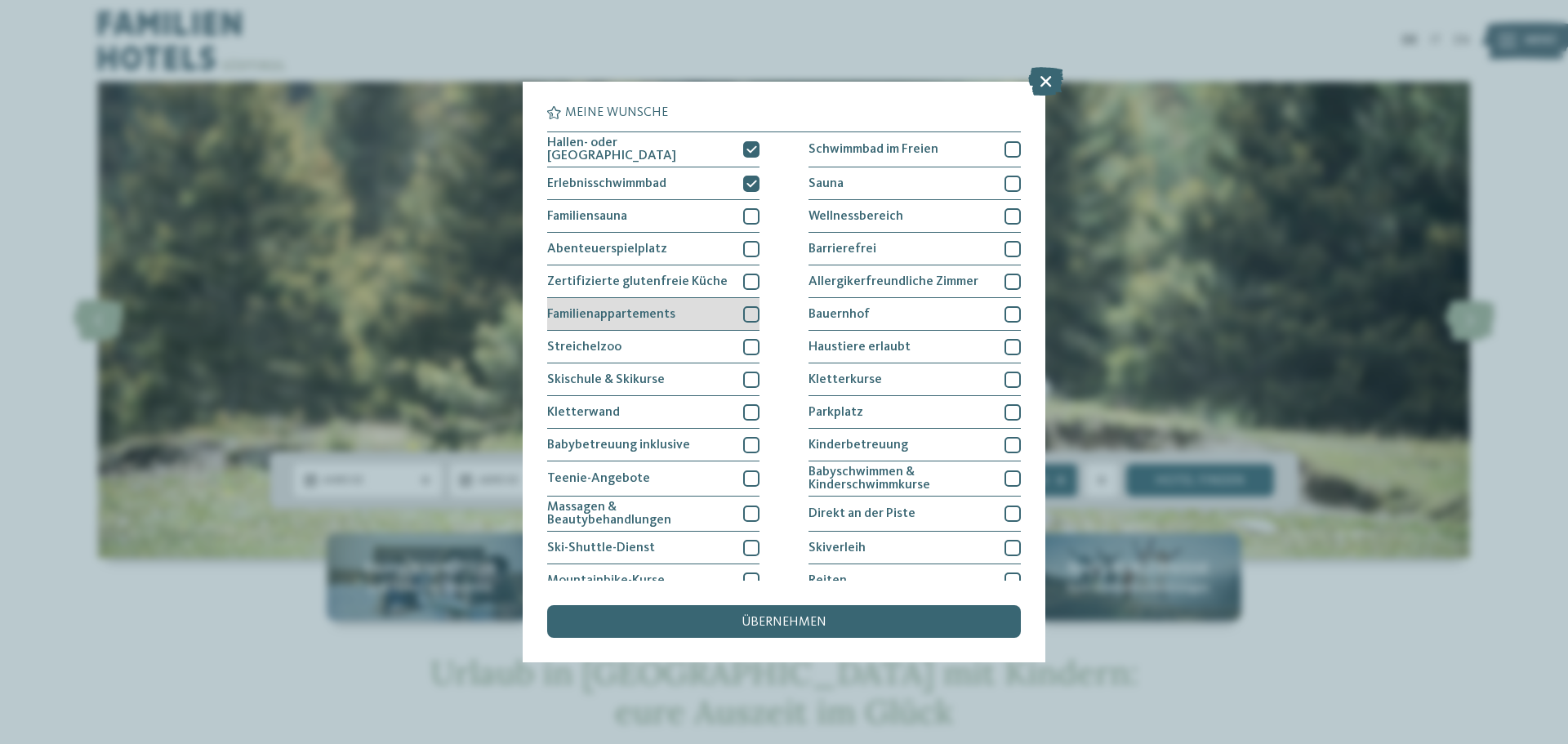
click at [747, 314] on div at bounding box center [751, 314] width 16 height 16
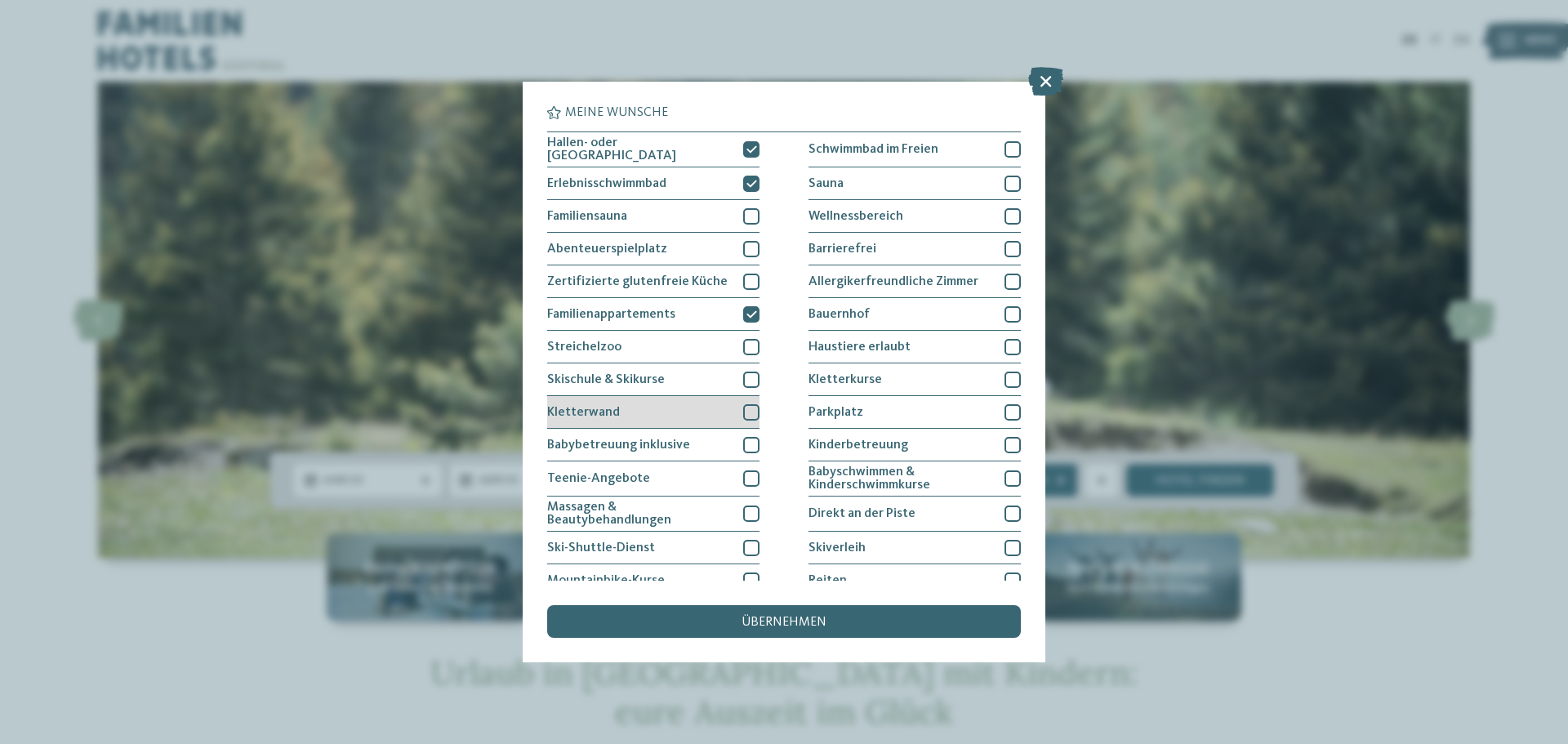
click at [743, 404] on div at bounding box center [751, 412] width 16 height 16
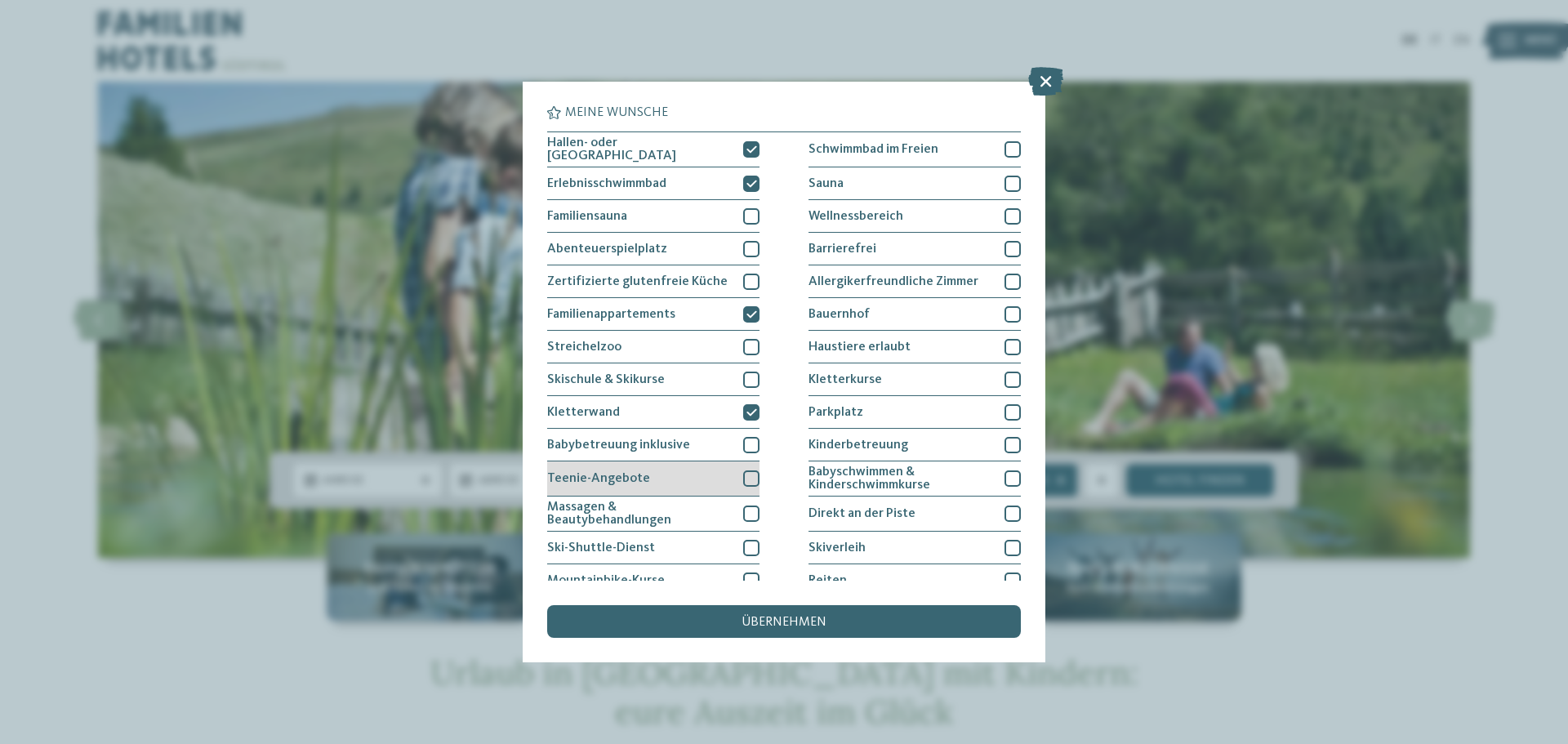
click at [746, 466] on div "Teenie-Angebote" at bounding box center [653, 479] width 212 height 35
click at [747, 516] on div at bounding box center [751, 513] width 16 height 16
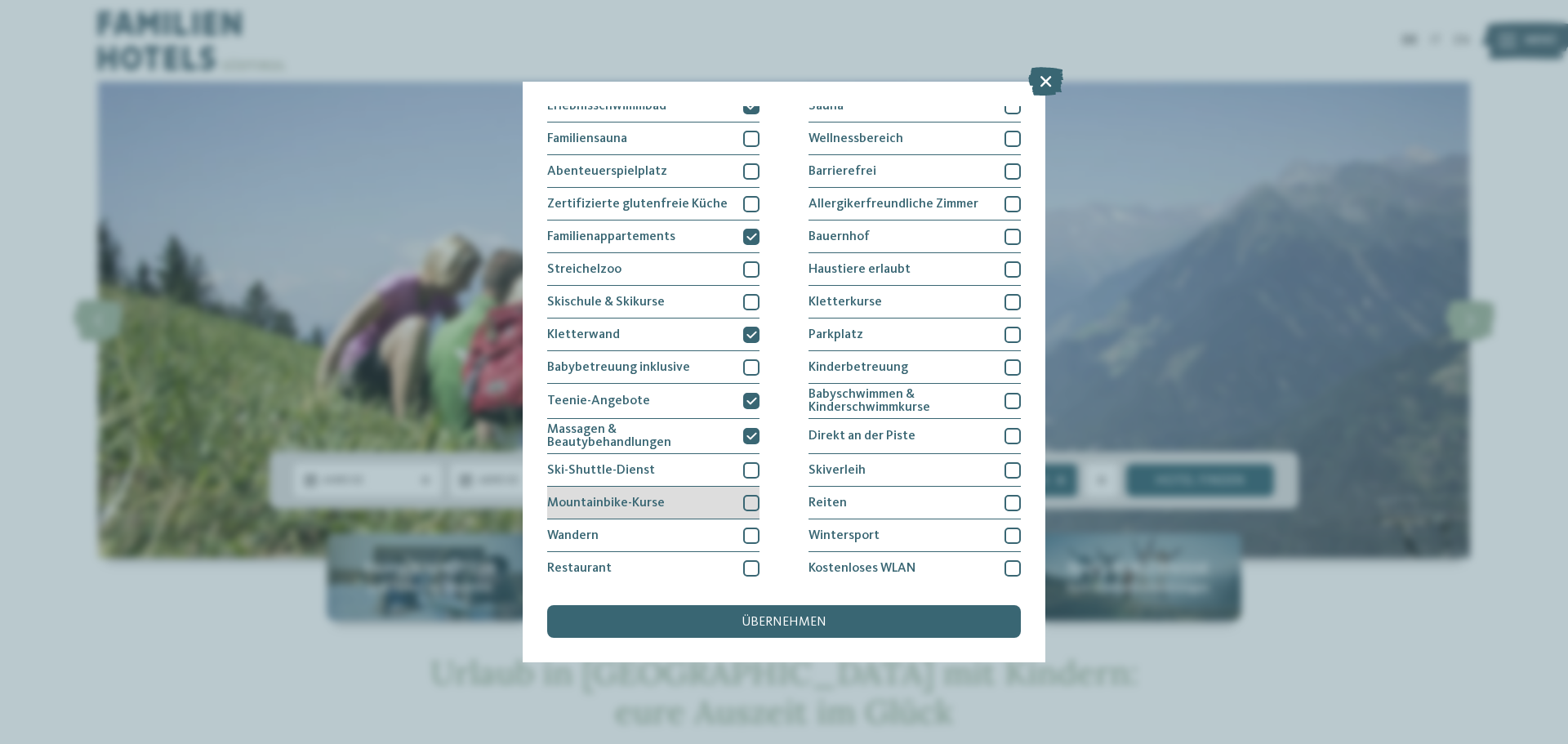
scroll to position [112, 0]
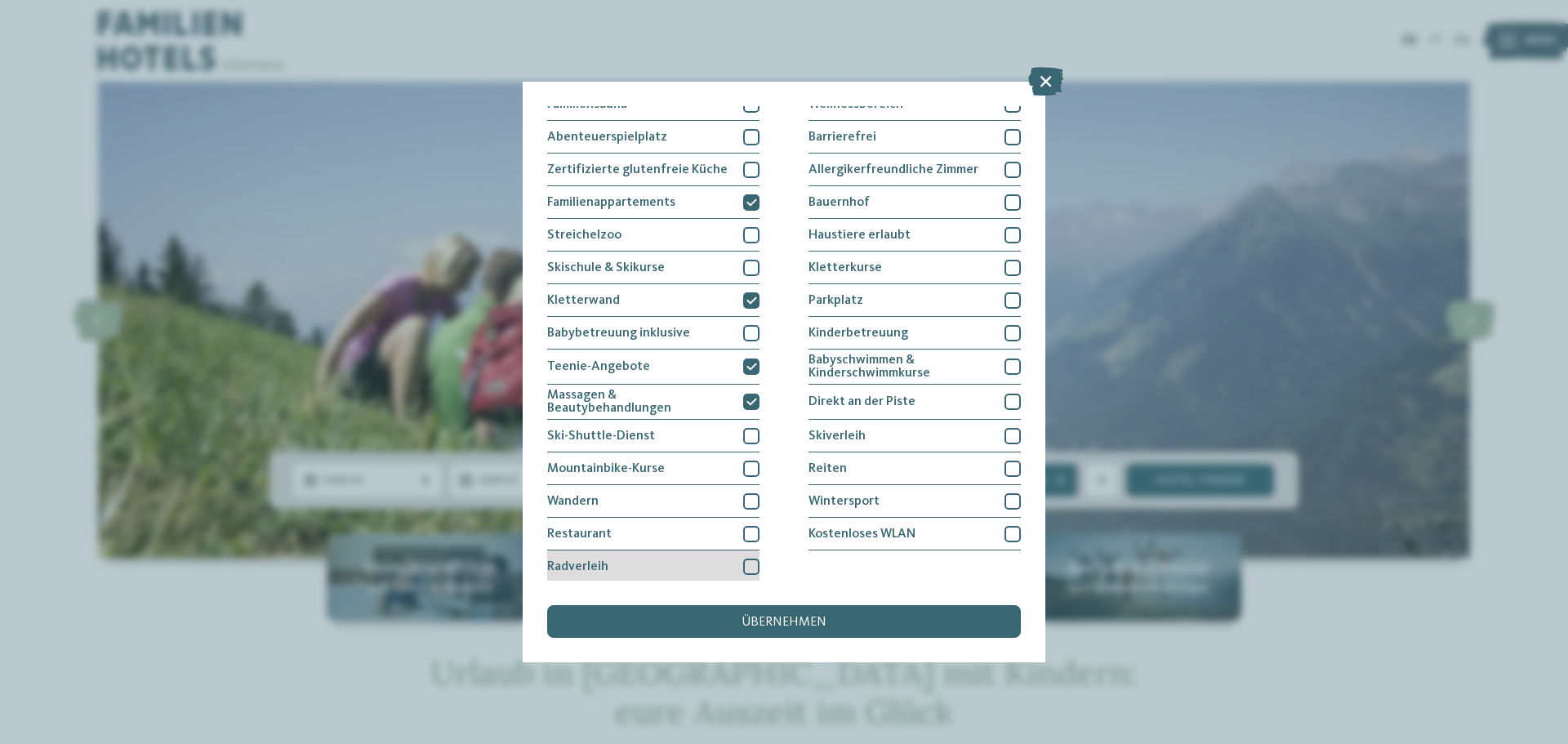
click at [747, 559] on div at bounding box center [751, 566] width 16 height 16
click at [749, 529] on div at bounding box center [751, 534] width 16 height 16
click at [751, 504] on div at bounding box center [751, 501] width 16 height 16
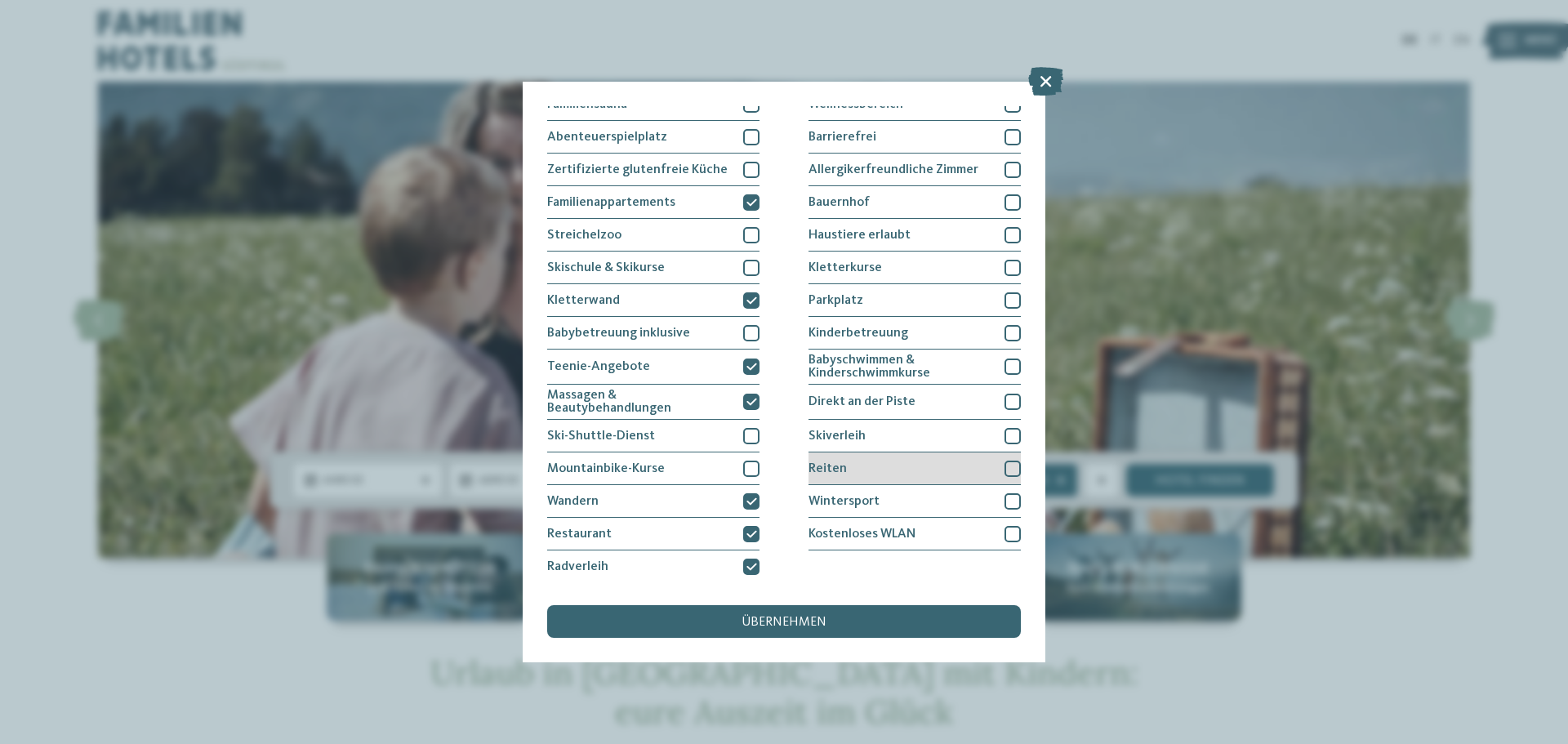
click at [1004, 465] on div at bounding box center [1012, 468] width 16 height 16
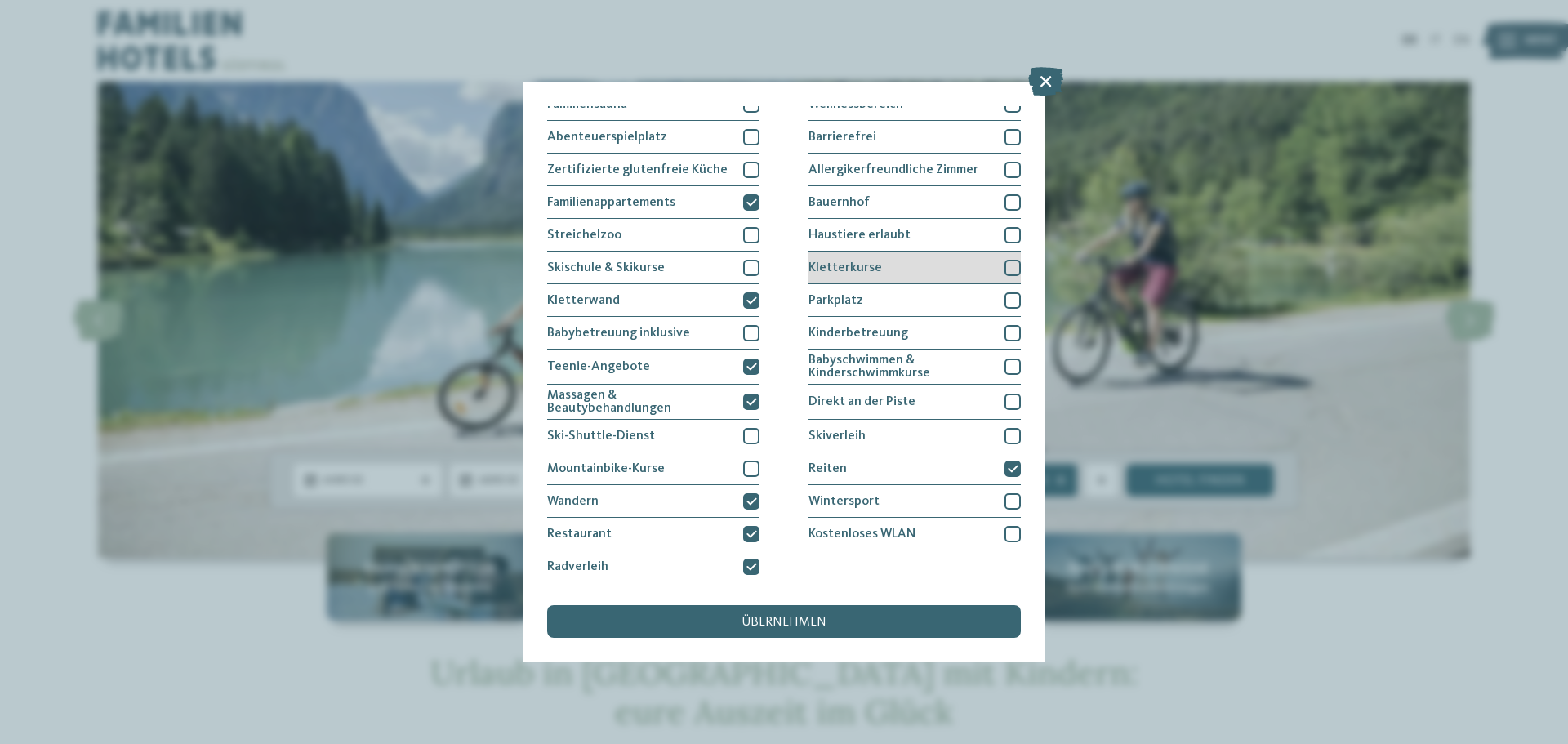
click at [1004, 262] on div at bounding box center [1012, 268] width 16 height 16
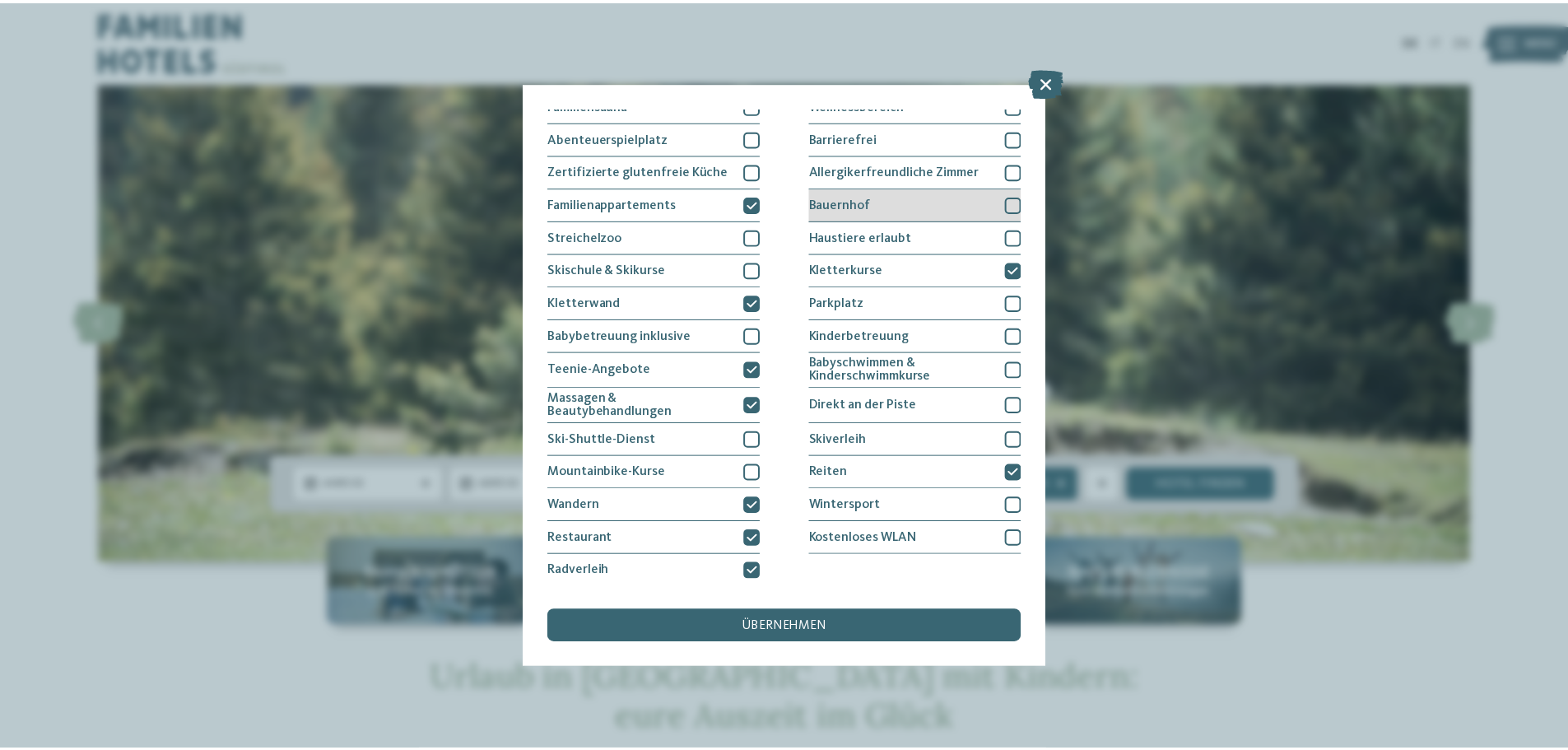
scroll to position [0, 0]
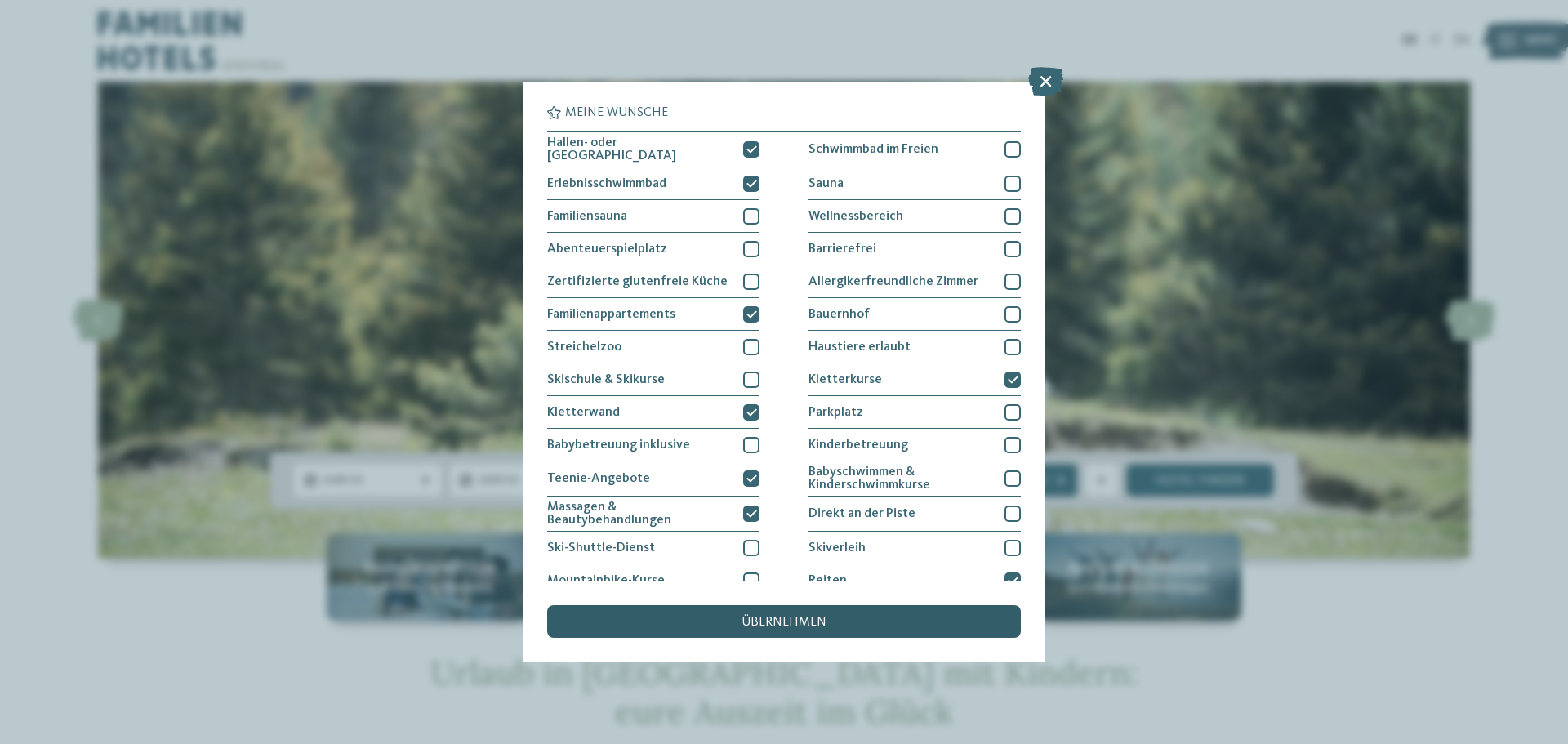
click at [789, 620] on span "übernehmen" at bounding box center [784, 623] width 85 height 13
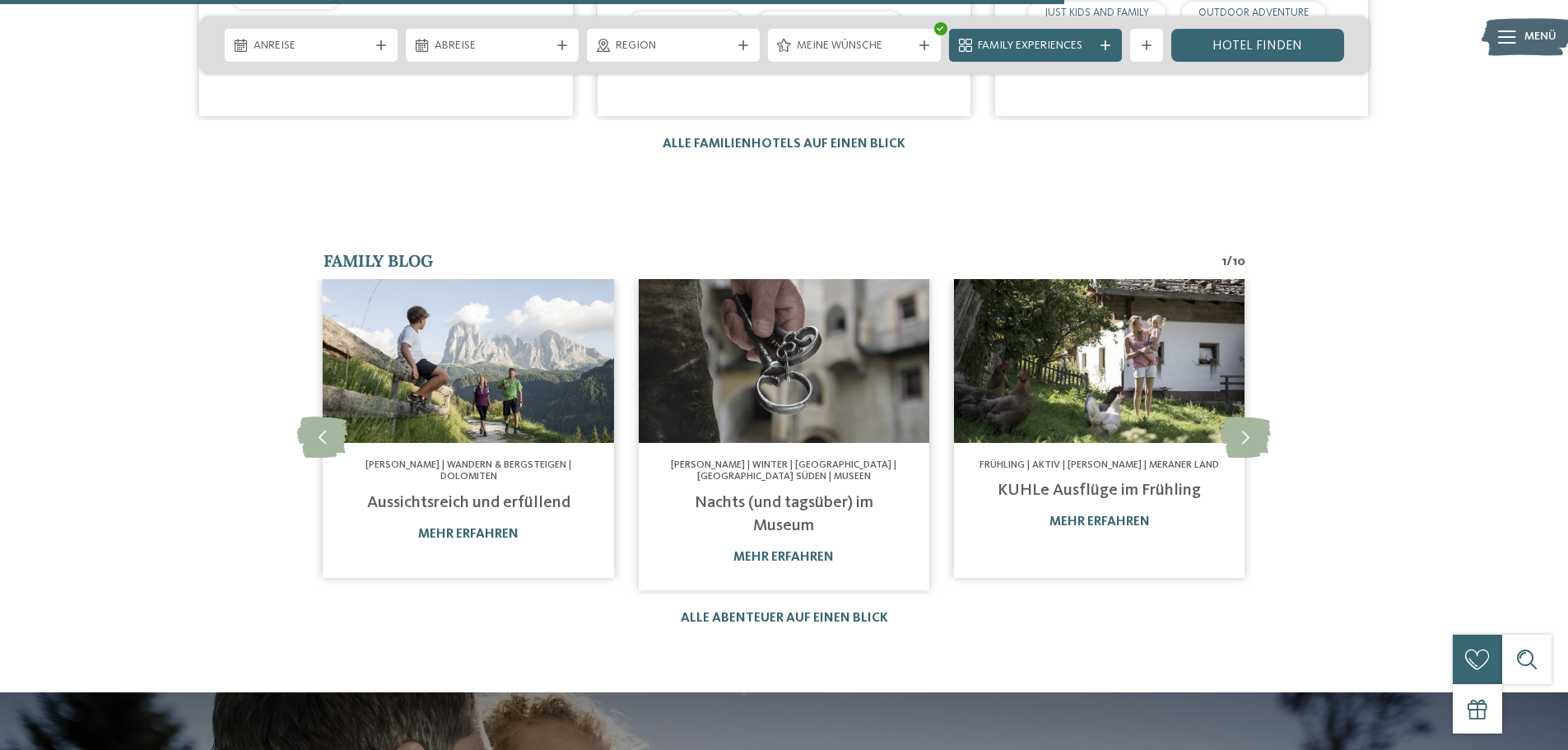
scroll to position [2881, 0]
